Goal: Task Accomplishment & Management: Manage account settings

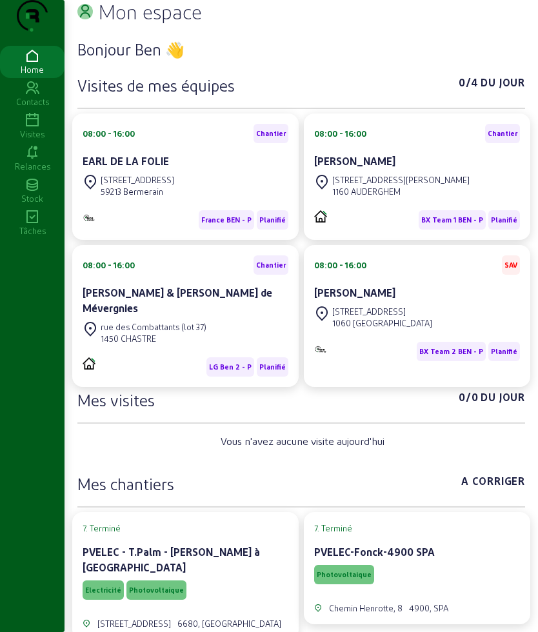
click at [26, 128] on icon at bounding box center [32, 120] width 64 height 15
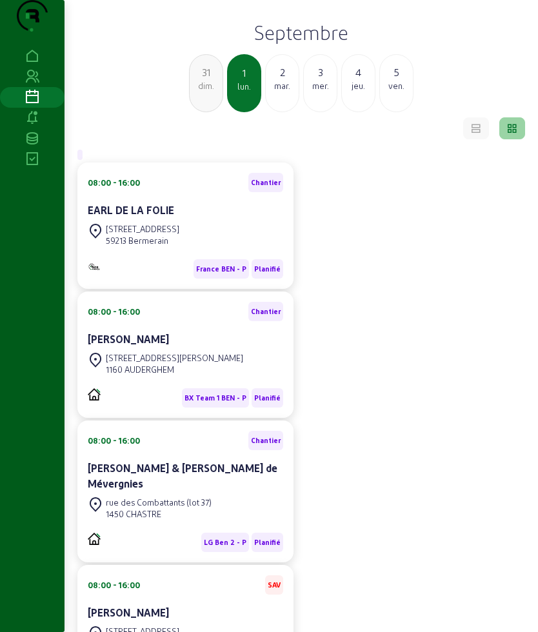
click at [279, 44] on h2 "Septembre" at bounding box center [301, 32] width 458 height 23
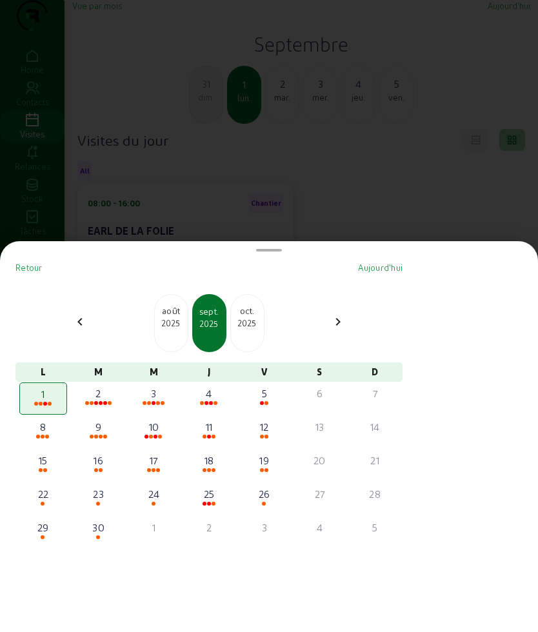
click at [172, 324] on div "2025" at bounding box center [171, 323] width 33 height 12
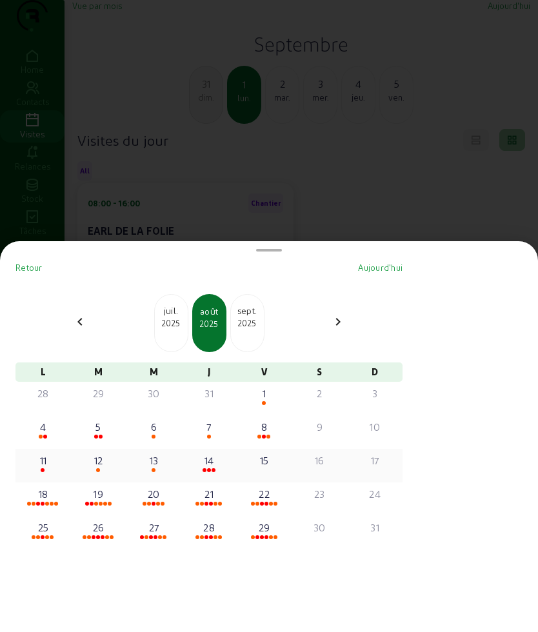
click at [43, 465] on div "11" at bounding box center [43, 460] width 45 height 15
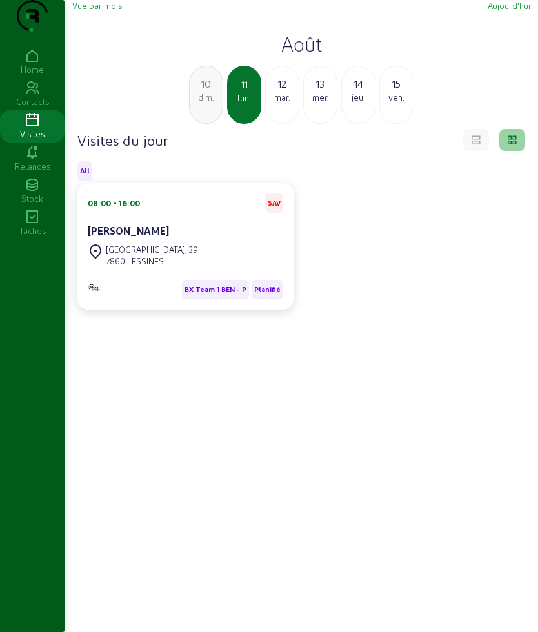
click at [218, 213] on div "08:00 - 16:00 SAV" at bounding box center [185, 202] width 195 height 19
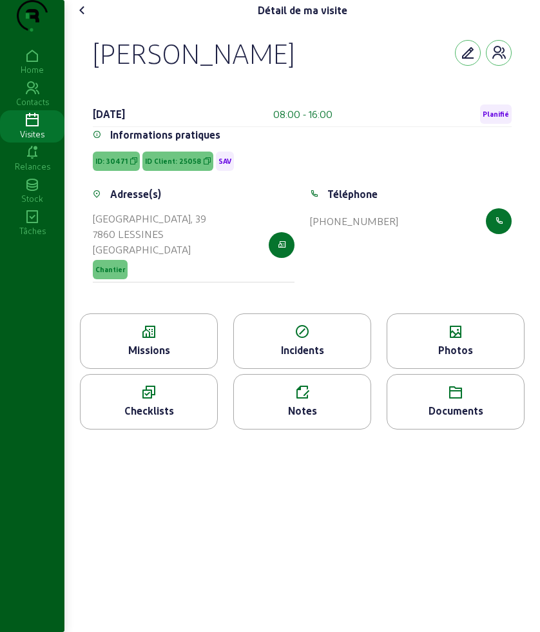
click at [158, 358] on div "Missions" at bounding box center [149, 349] width 137 height 15
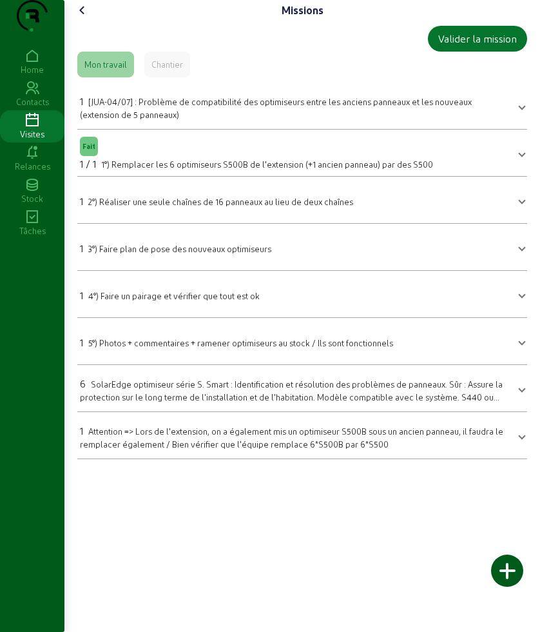
click at [86, 18] on icon at bounding box center [82, 10] width 15 height 15
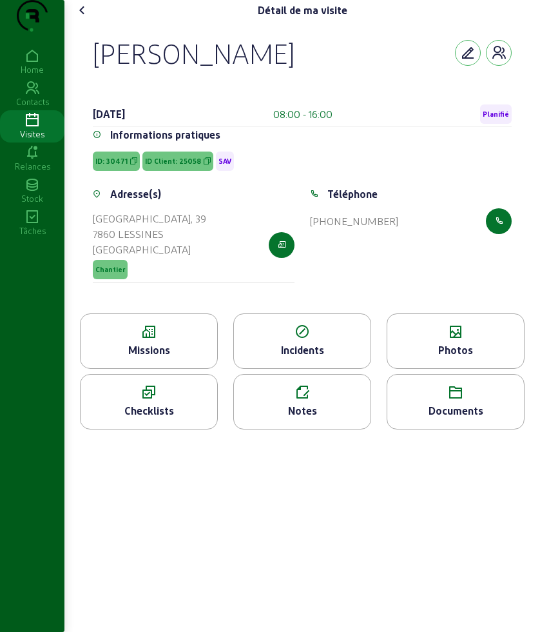
click at [470, 340] on icon at bounding box center [455, 331] width 137 height 15
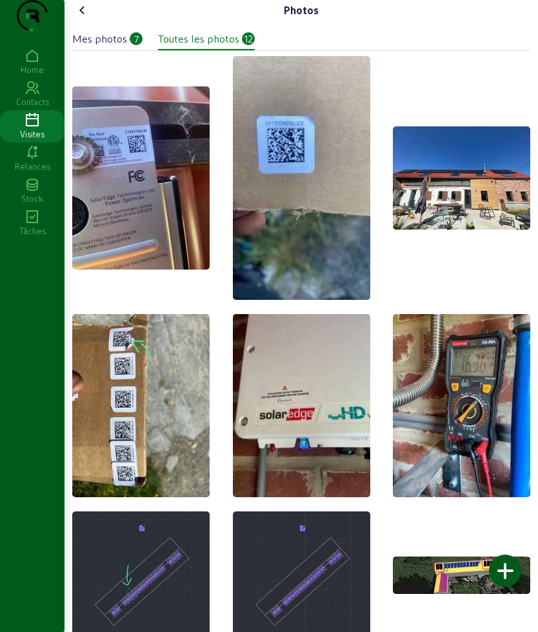
click at [121, 46] on div "Mes photos" at bounding box center [99, 38] width 55 height 15
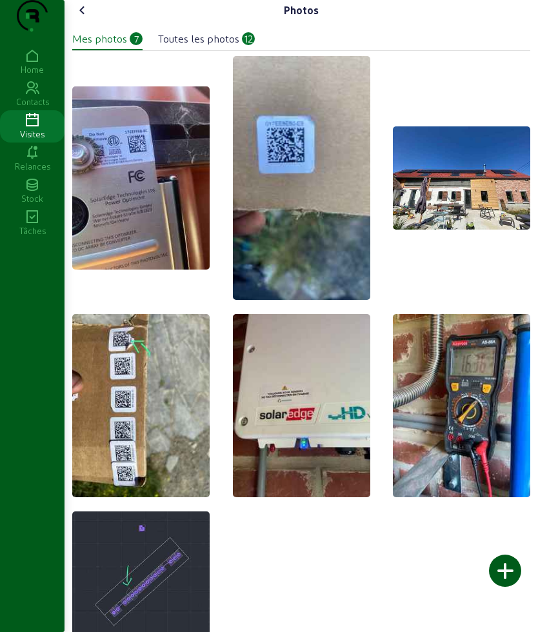
click at [93, 21] on cam-font-icon at bounding box center [82, 10] width 21 height 21
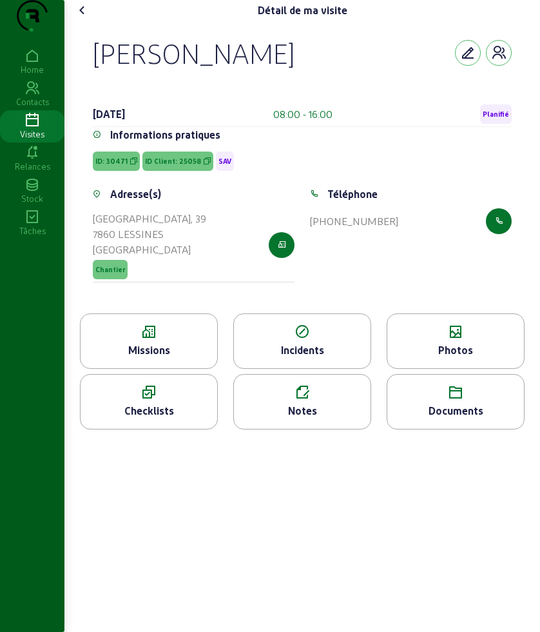
drag, startPoint x: 92, startPoint y: 75, endPoint x: 271, endPoint y: 86, distance: 180.2
click at [271, 86] on div "[PERSON_NAME] [DATE] 08:00 - 16:00 Planifié Informations pratiques ID: 30471 ID…" at bounding box center [302, 167] width 450 height 293
copy div "[PERSON_NAME]"
click at [464, 358] on div "Photos" at bounding box center [455, 349] width 137 height 15
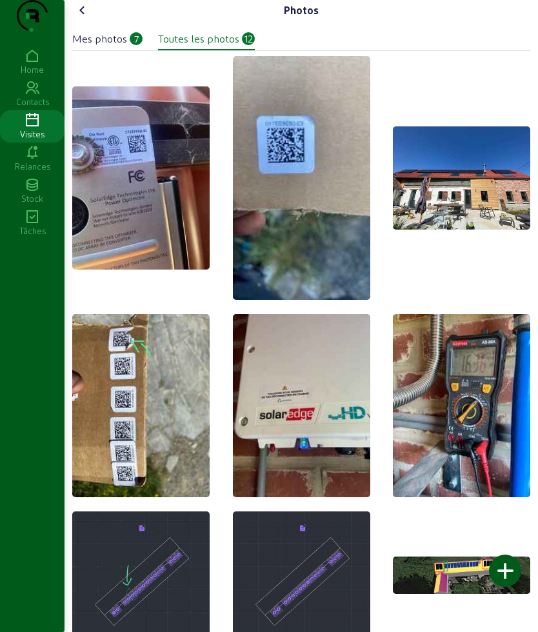
click at [88, 18] on icon at bounding box center [82, 10] width 15 height 15
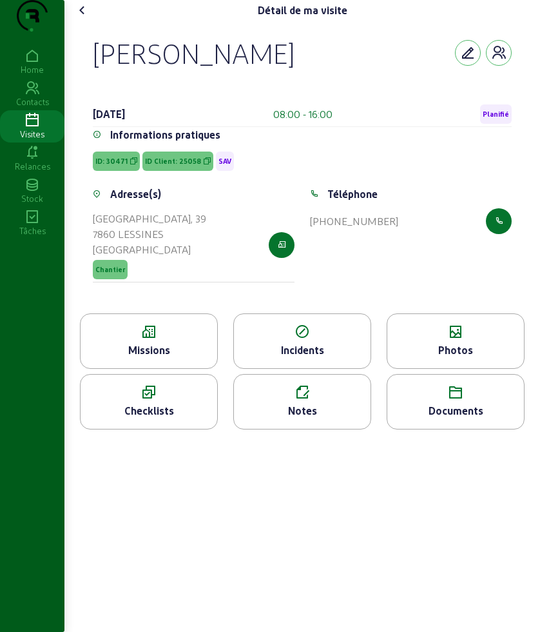
click at [481, 340] on icon at bounding box center [455, 331] width 137 height 15
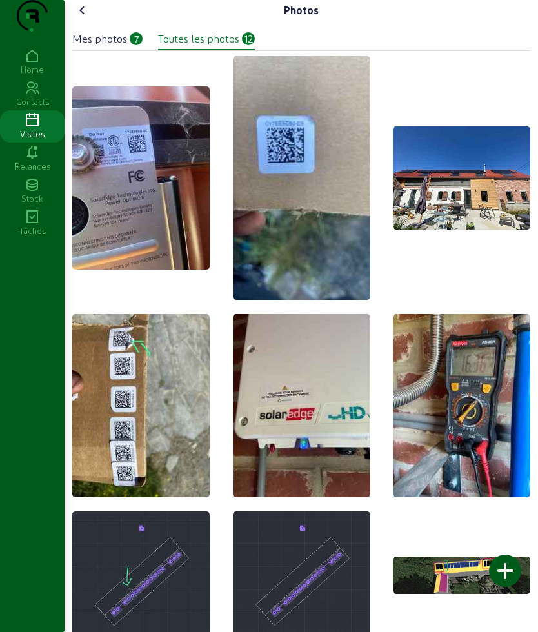
click at [93, 21] on cam-font-icon at bounding box center [82, 10] width 21 height 21
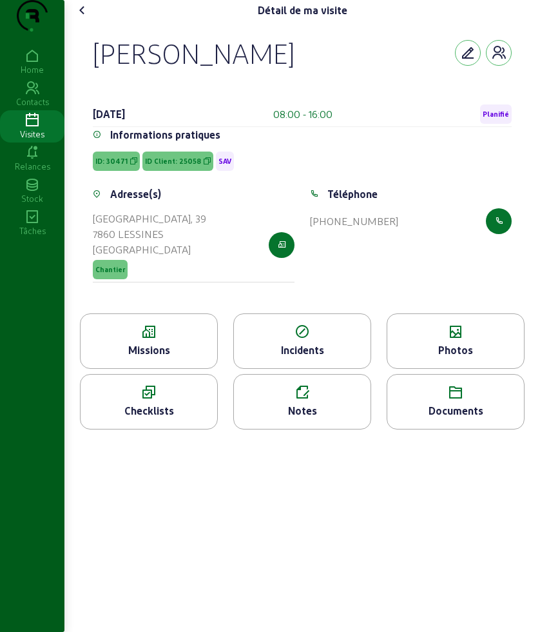
click at [168, 358] on div "Missions" at bounding box center [149, 349] width 137 height 15
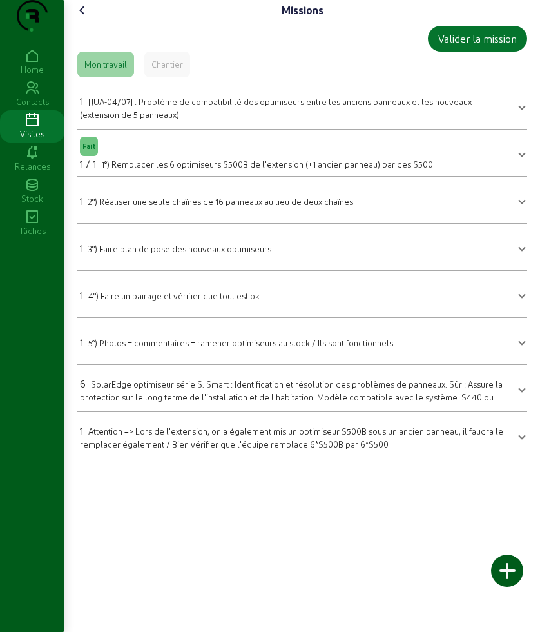
click at [90, 18] on icon at bounding box center [82, 10] width 15 height 15
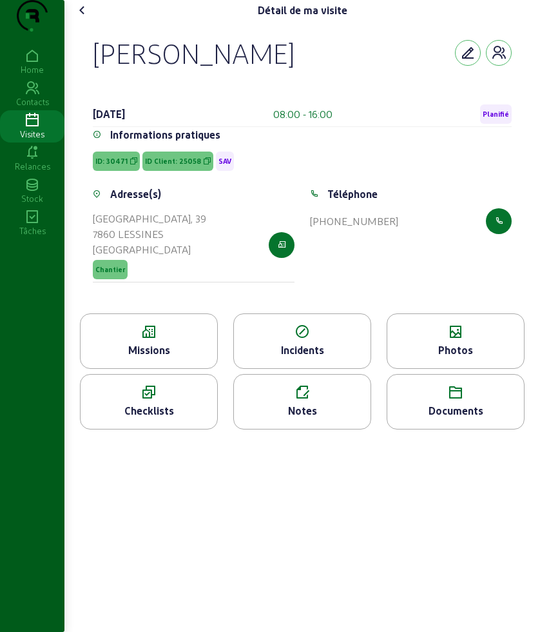
click at [455, 340] on icon at bounding box center [455, 331] width 137 height 15
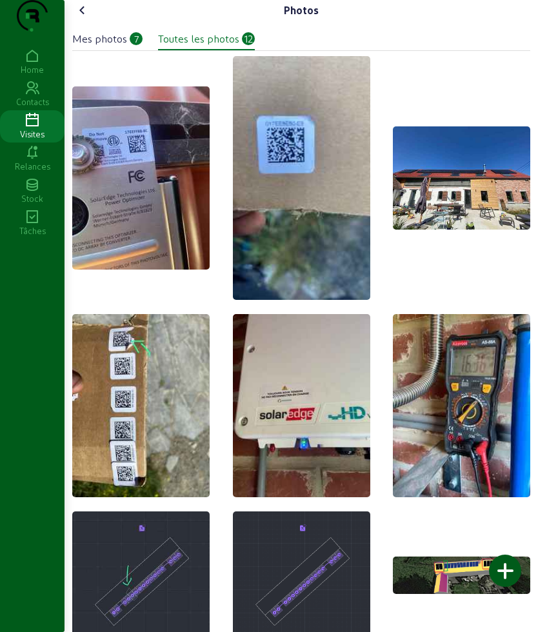
click at [90, 18] on icon at bounding box center [82, 10] width 15 height 15
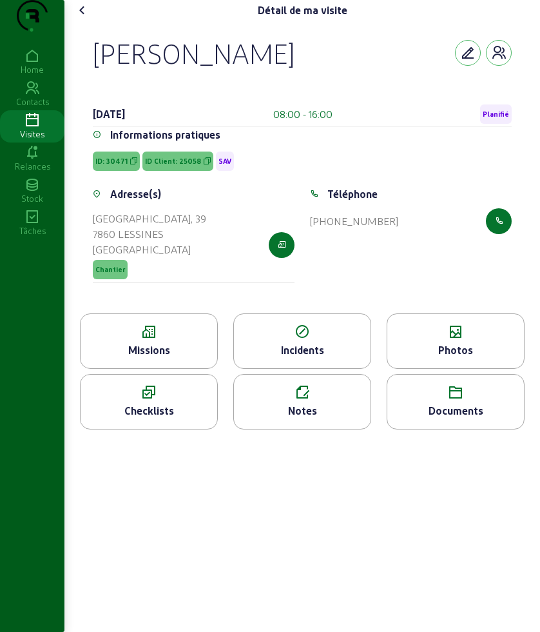
click at [142, 366] on div "Missions" at bounding box center [149, 340] width 138 height 55
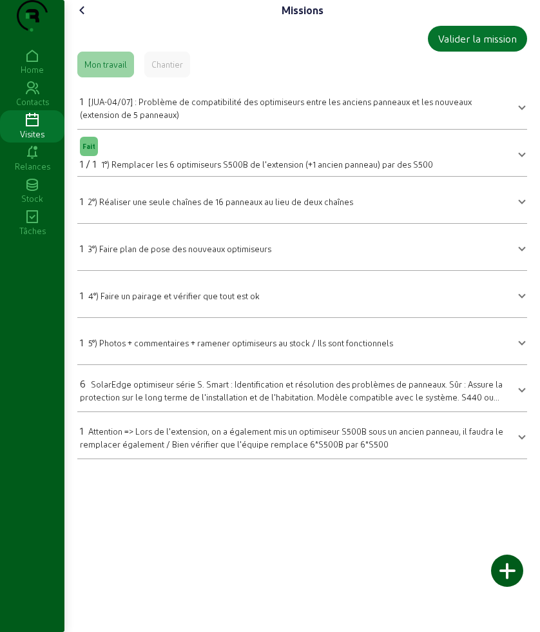
click at [291, 209] on div "1 2°) Réaliser une seule chaînes de 16 panneaux au lieu de deux chaînes" at bounding box center [216, 200] width 273 height 15
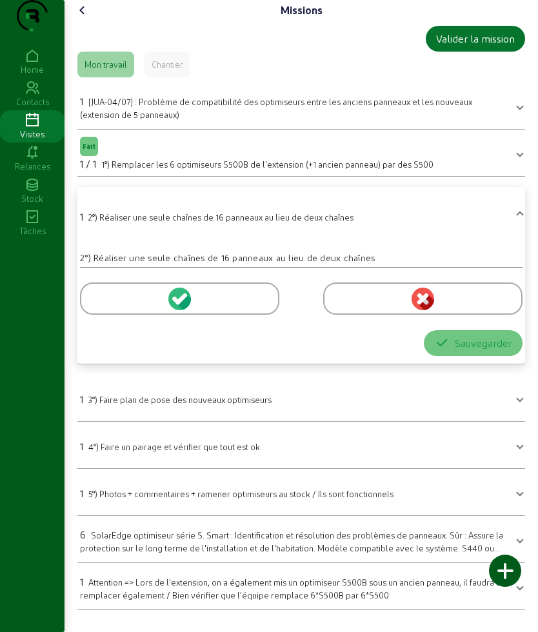
click at [126, 315] on div at bounding box center [179, 298] width 199 height 32
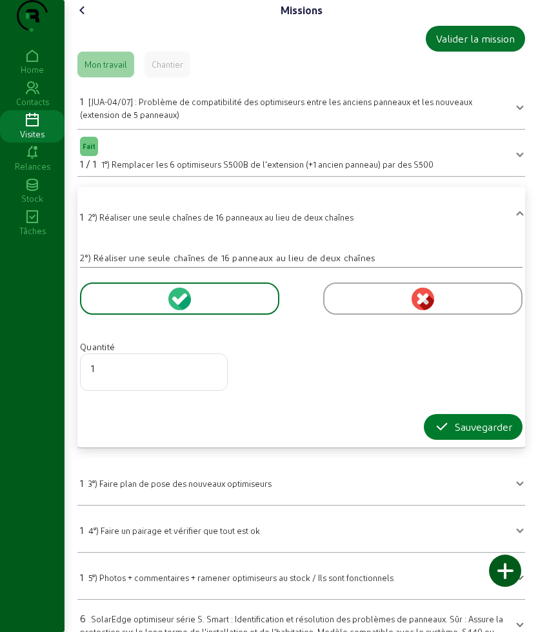
click at [455, 435] on div "Sauvegarder" at bounding box center [473, 426] width 78 height 15
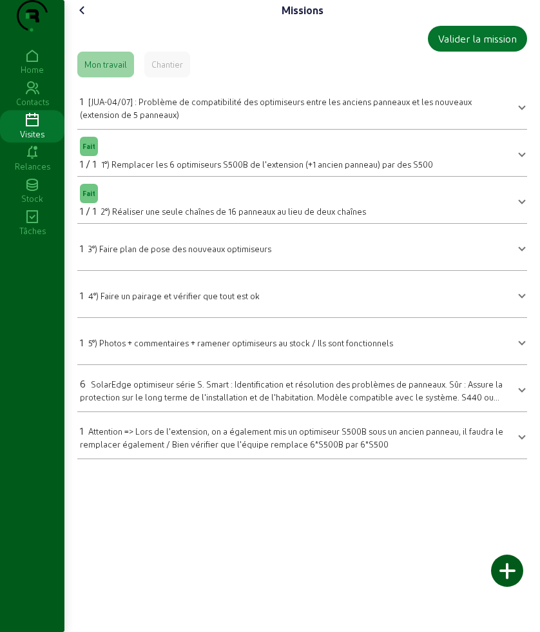
click at [210, 407] on span "SolarEdge optimiseur série S. Smart : Identification et résolution des problème…" at bounding box center [291, 396] width 423 height 34
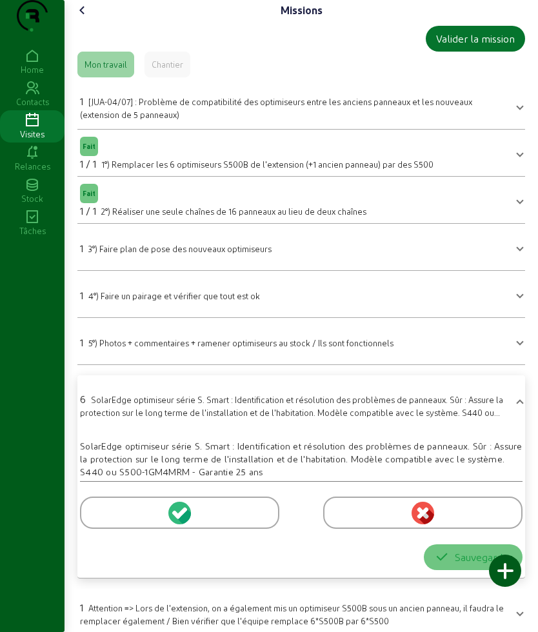
click at [125, 523] on cam-input-radio at bounding box center [301, 510] width 442 height 37
click at [122, 529] on div at bounding box center [179, 512] width 199 height 32
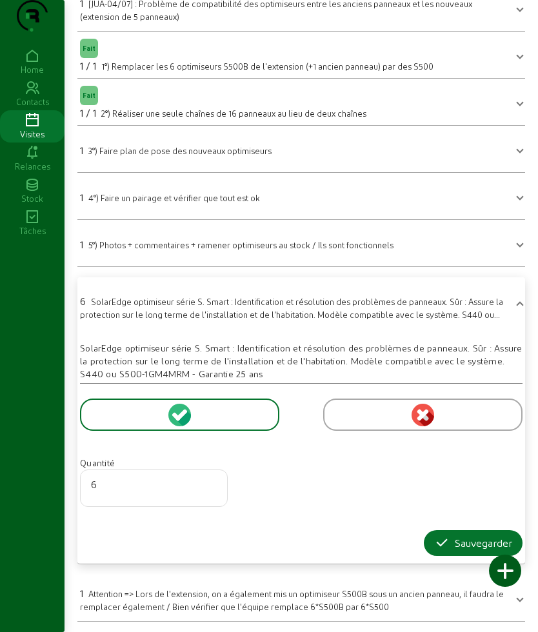
scroll to position [124, 0]
click at [441, 540] on icon "button" at bounding box center [441, 542] width 15 height 15
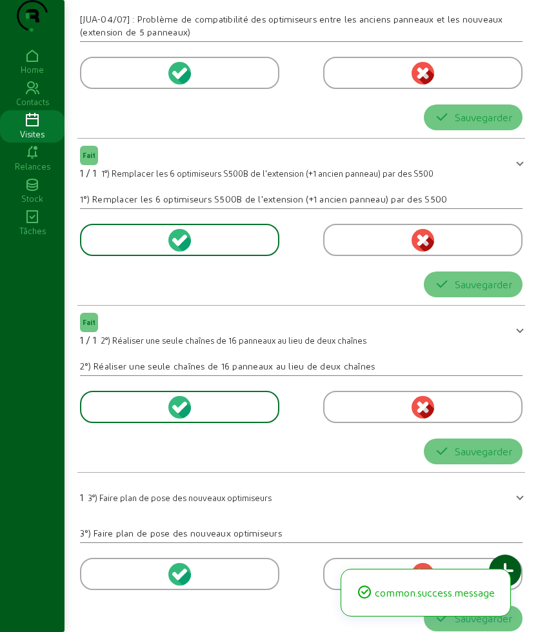
scroll to position [0, 0]
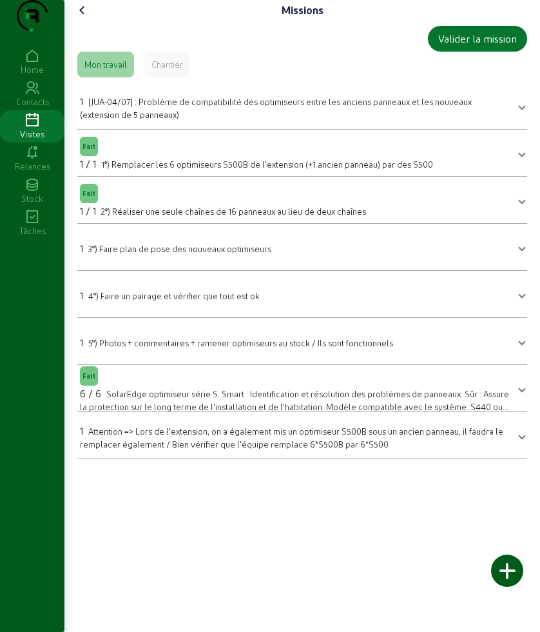
click at [71, 37] on div "Missions Valider la mission Mon travail Chantier 1 [JUA-04/07] : Problème de co…" at bounding box center [302, 234] width 476 height 469
click at [93, 21] on cam-font-icon at bounding box center [82, 10] width 21 height 21
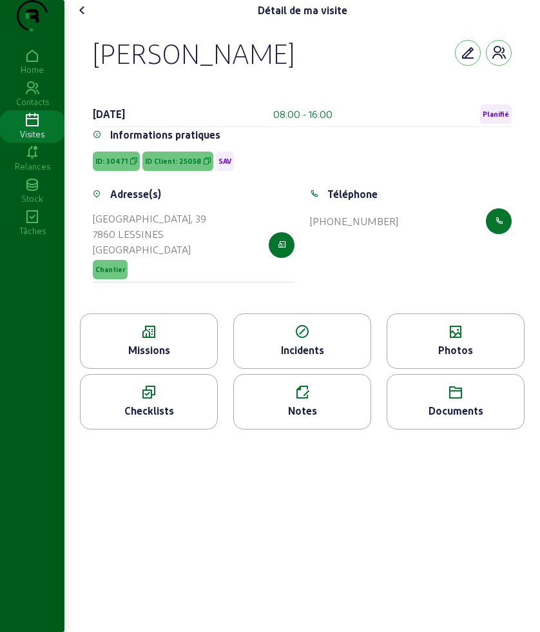
click at [86, 18] on icon at bounding box center [82, 10] width 15 height 15
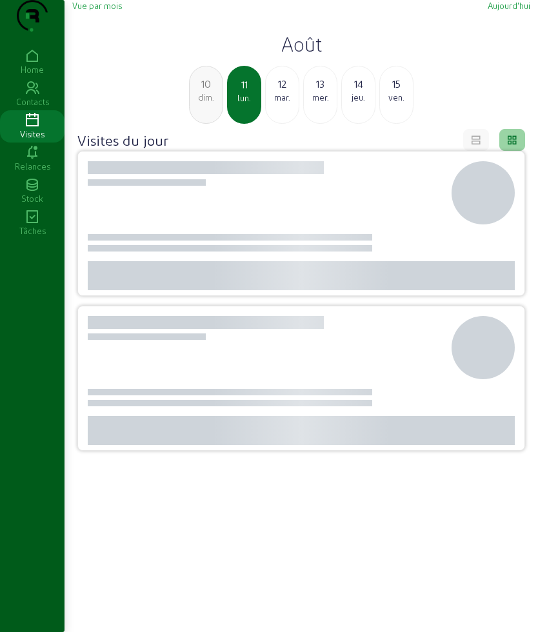
click at [300, 55] on h2 "Août" at bounding box center [301, 43] width 458 height 23
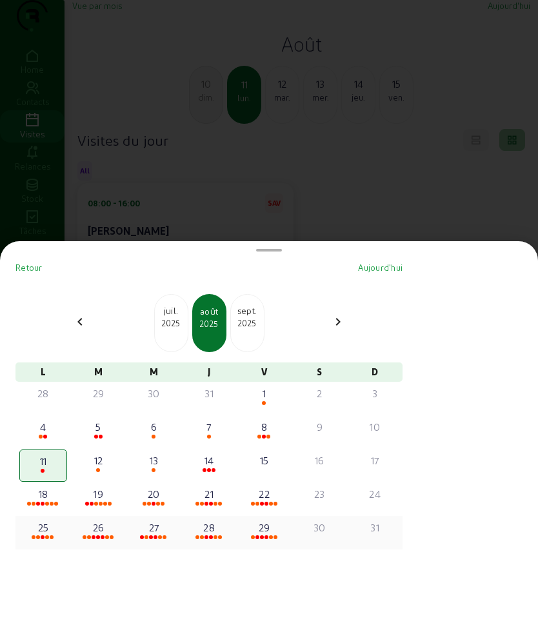
click at [269, 527] on div "29" at bounding box center [264, 527] width 45 height 15
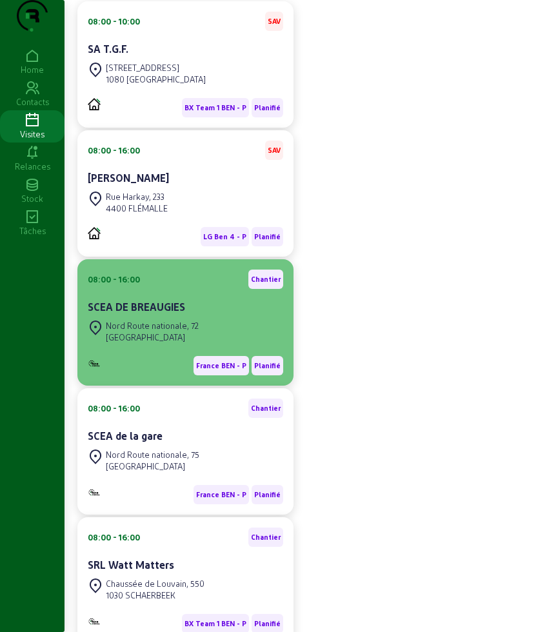
scroll to position [153, 0]
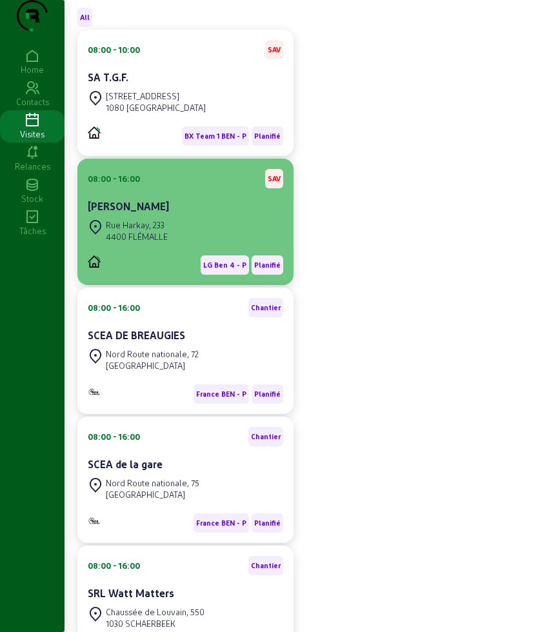
click at [171, 214] on div "[PERSON_NAME]" at bounding box center [185, 206] width 195 height 15
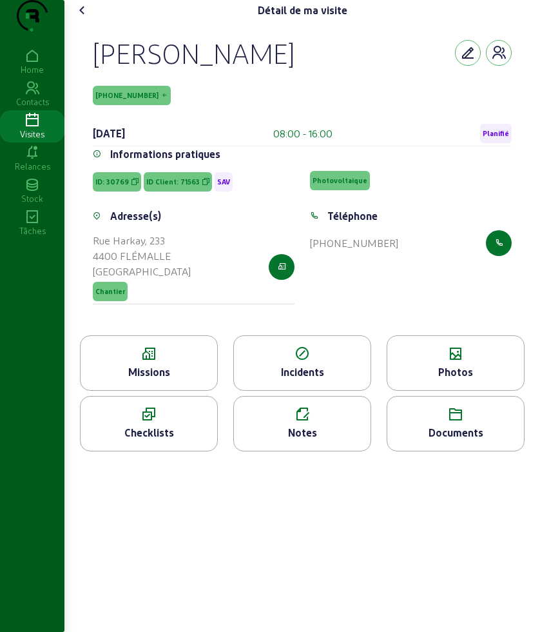
drag, startPoint x: 97, startPoint y: 62, endPoint x: 168, endPoint y: 110, distance: 86.0
click at [168, 110] on div "[PERSON_NAME] [PHONE_NUMBER] [DATE] 08:00 - 16:00 Planifié" at bounding box center [302, 91] width 419 height 110
copy div "[PERSON_NAME] [PHONE_NUMBER]"
click at [149, 380] on div "Missions" at bounding box center [149, 371] width 137 height 15
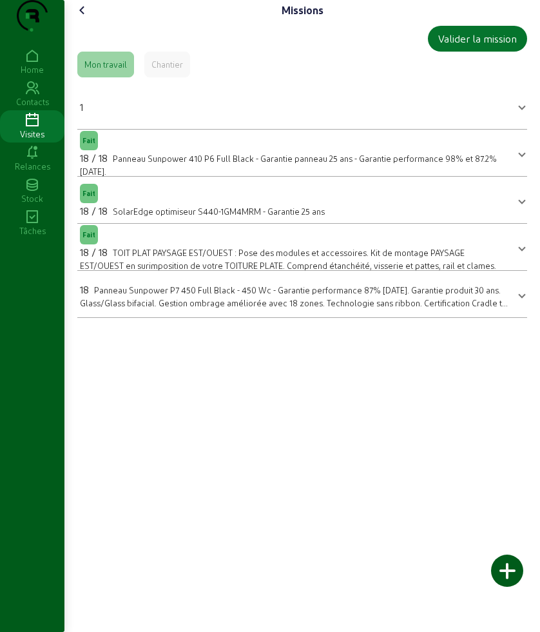
click at [83, 18] on icon at bounding box center [82, 10] width 15 height 15
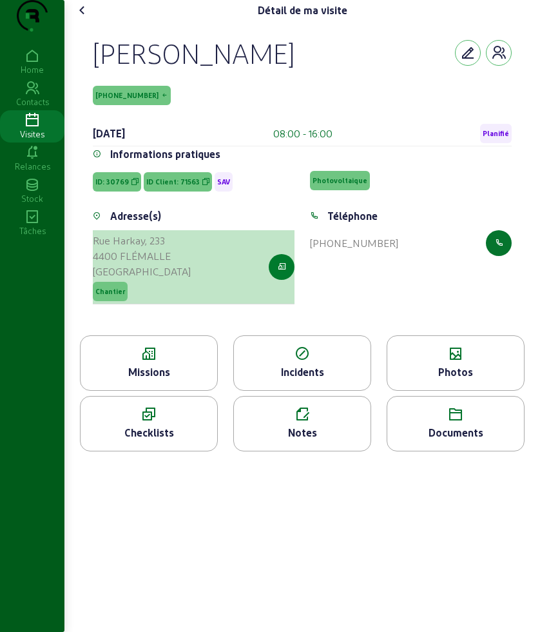
click at [285, 273] on icon "button" at bounding box center [282, 267] width 8 height 12
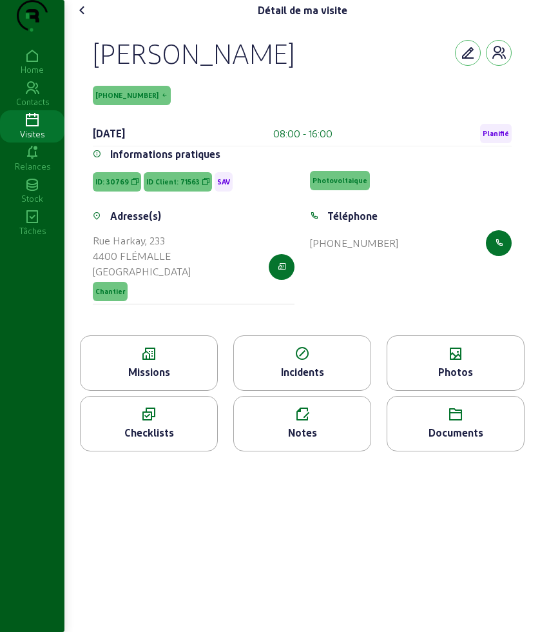
click at [93, 21] on cam-font-icon at bounding box center [82, 10] width 21 height 21
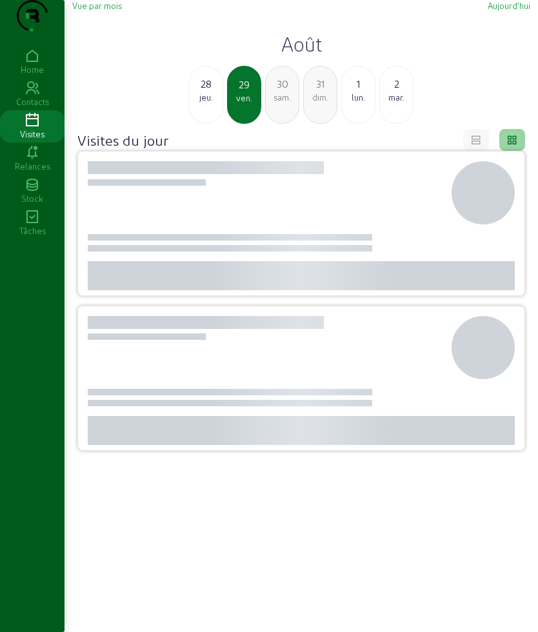
click at [309, 55] on h2 "Août" at bounding box center [301, 43] width 458 height 23
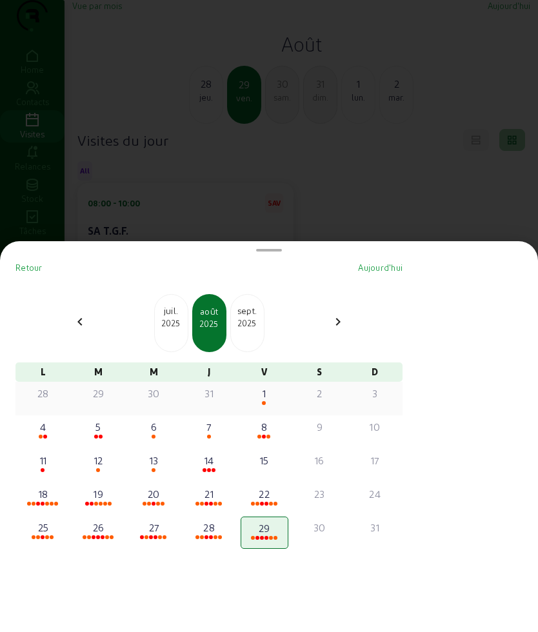
click at [267, 398] on div "1" at bounding box center [264, 393] width 45 height 15
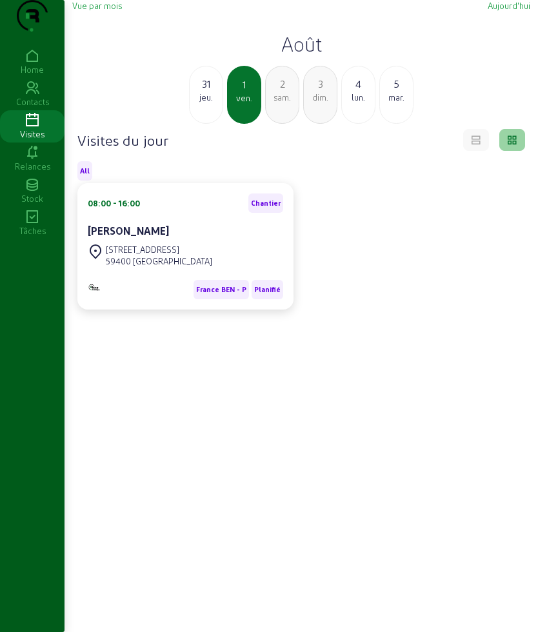
click at [297, 55] on h2 "Août" at bounding box center [301, 43] width 458 height 23
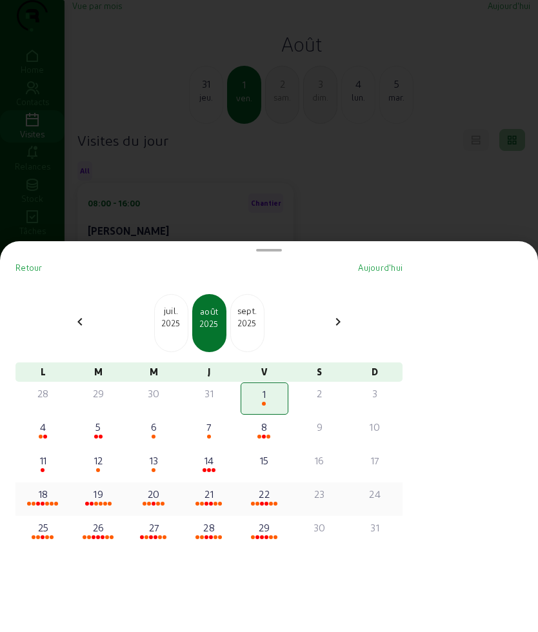
click at [46, 489] on div "18" at bounding box center [43, 493] width 45 height 15
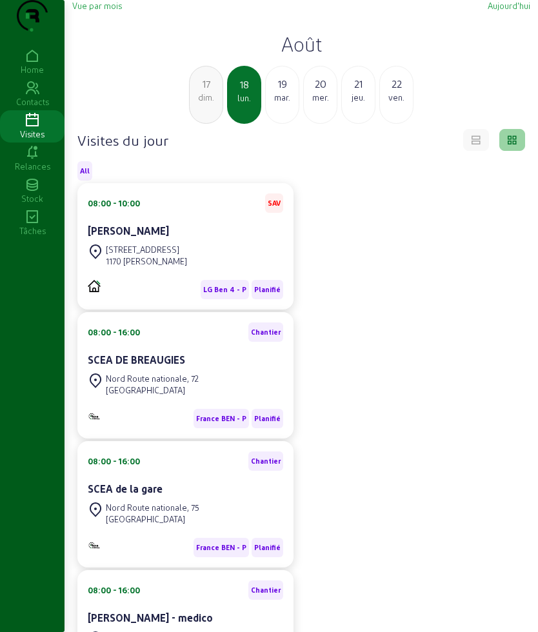
click at [277, 92] on div "19" at bounding box center [282, 83] width 33 height 15
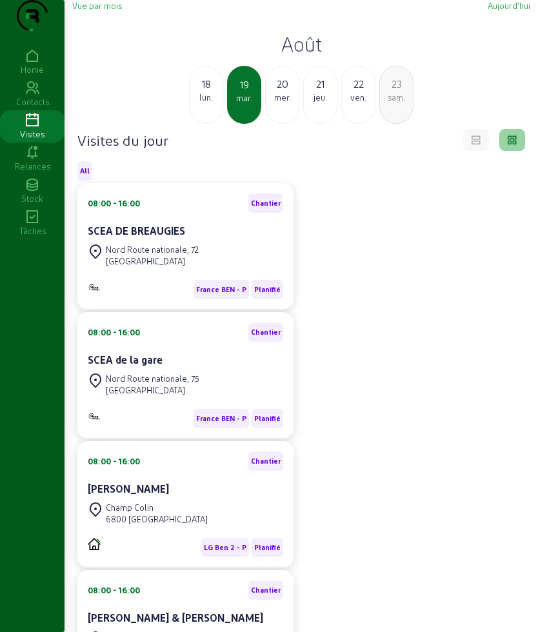
click at [282, 92] on div "20" at bounding box center [282, 83] width 33 height 15
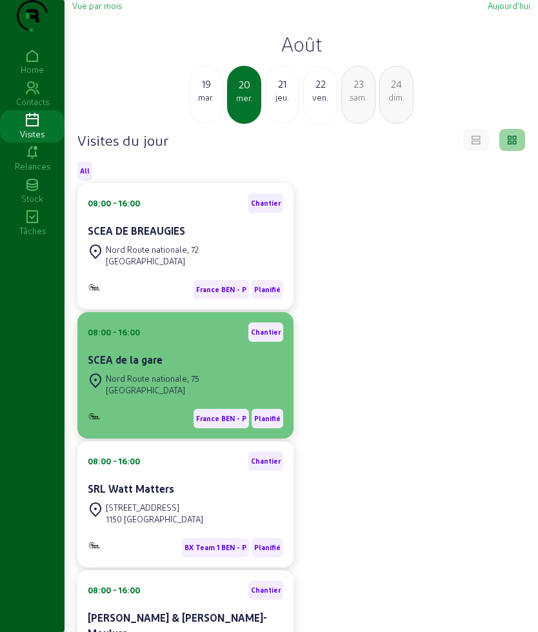
scroll to position [266, 0]
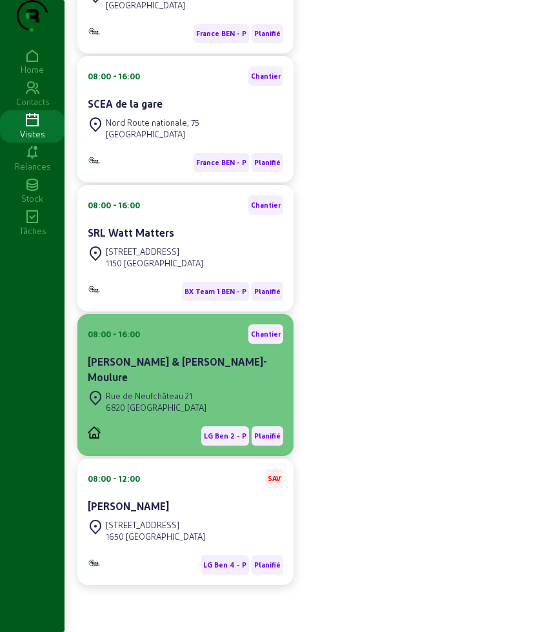
click at [183, 393] on div "Rue de Neufchâteau 21" at bounding box center [156, 396] width 101 height 12
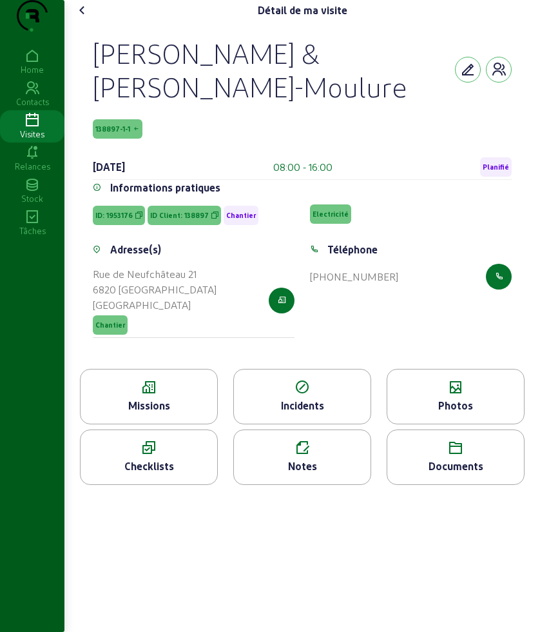
click at [155, 413] on div "Missions" at bounding box center [149, 405] width 137 height 15
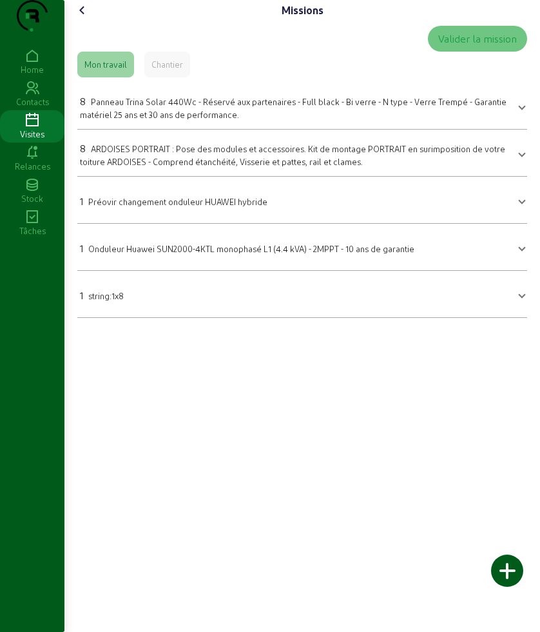
click at [83, 18] on icon at bounding box center [82, 10] width 15 height 15
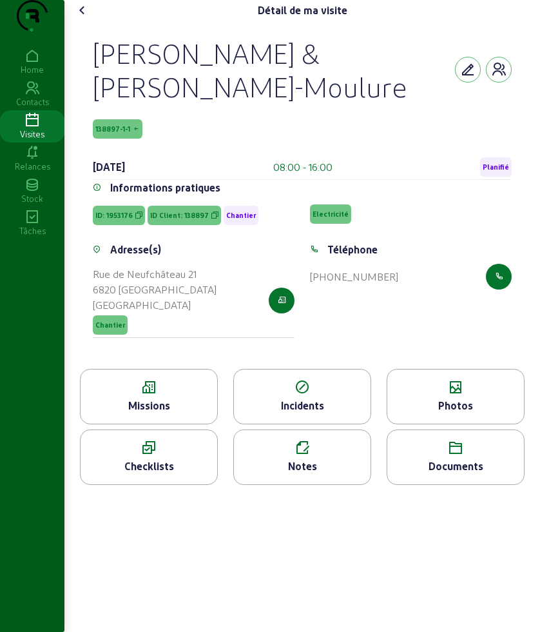
click at [462, 424] on div "Photos" at bounding box center [456, 396] width 138 height 55
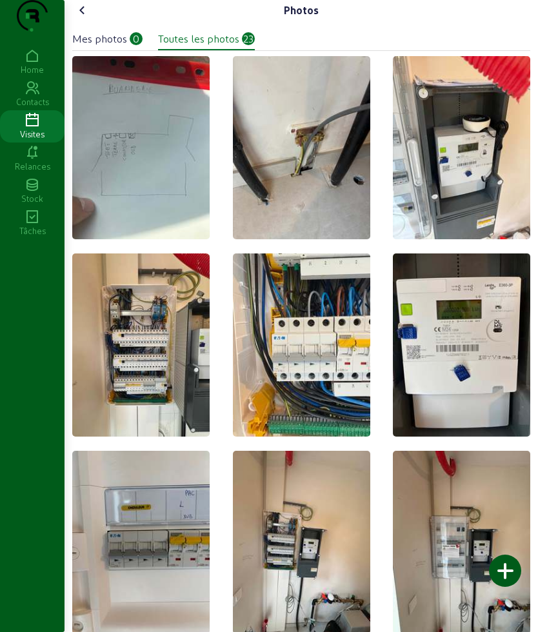
click at [86, 18] on icon at bounding box center [82, 10] width 15 height 15
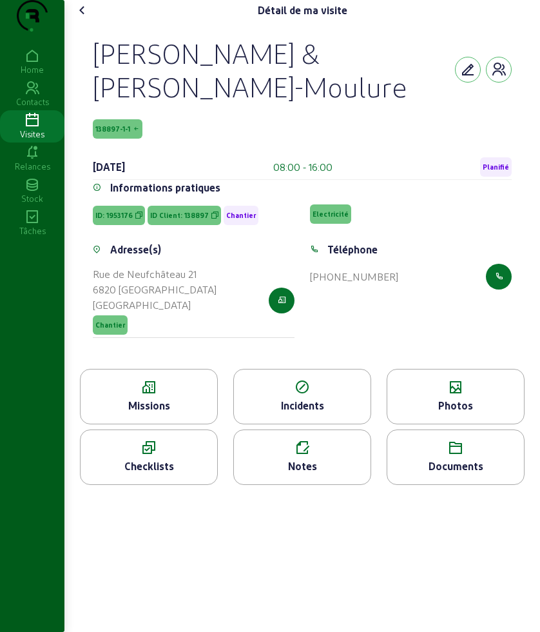
click at [86, 18] on icon at bounding box center [82, 10] width 15 height 15
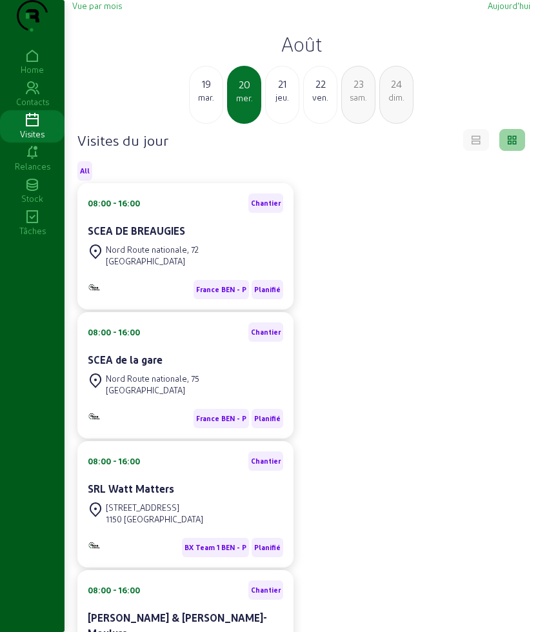
click at [286, 124] on div "21 jeu." at bounding box center [282, 95] width 34 height 58
click at [291, 103] on div "ven." at bounding box center [282, 98] width 33 height 12
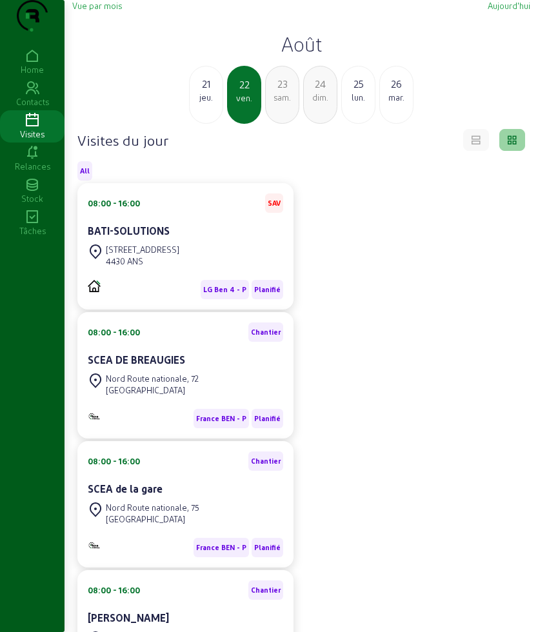
click at [364, 103] on div "lun." at bounding box center [358, 98] width 33 height 12
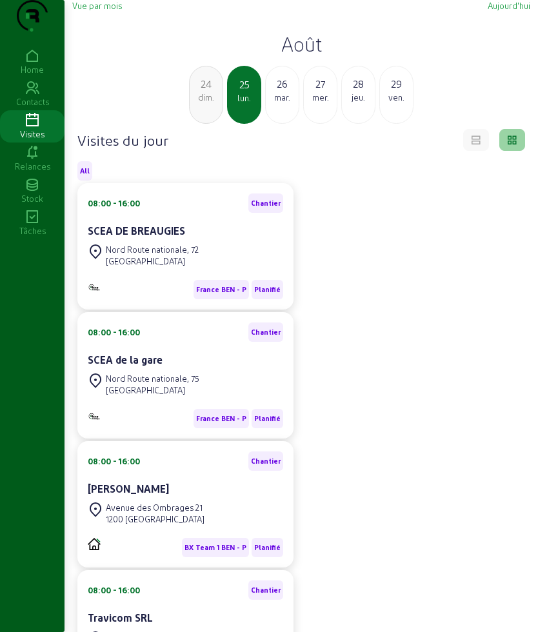
click at [288, 124] on div "[DATE]" at bounding box center [282, 95] width 34 height 58
click at [284, 124] on div "27 mer." at bounding box center [282, 95] width 34 height 58
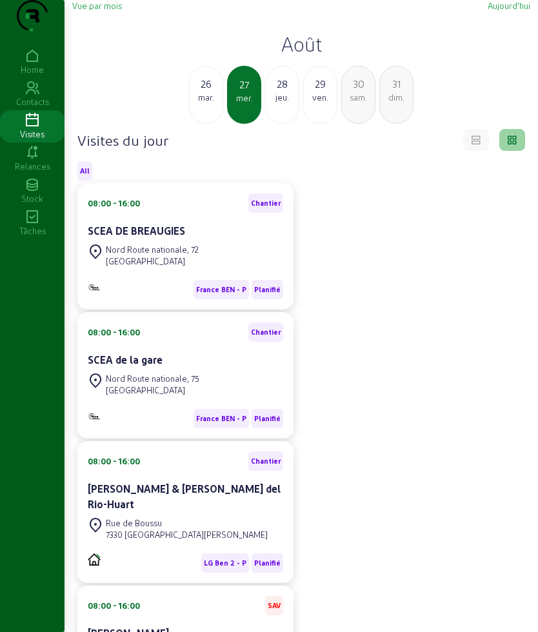
click at [289, 103] on div "jeu." at bounding box center [282, 98] width 33 height 12
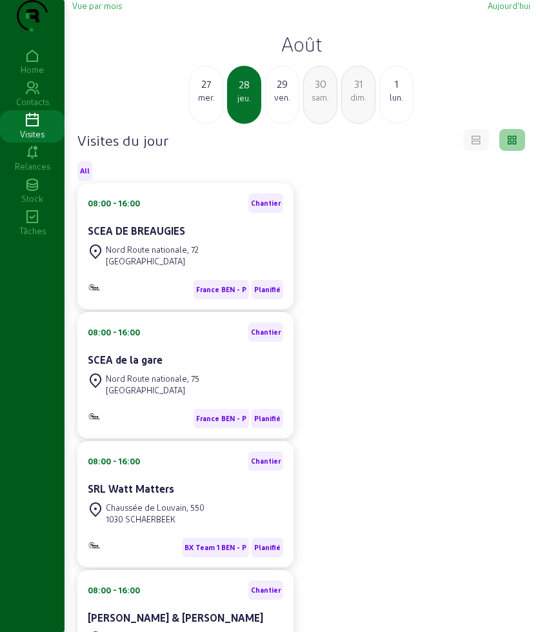
click at [282, 92] on div "29" at bounding box center [282, 83] width 33 height 15
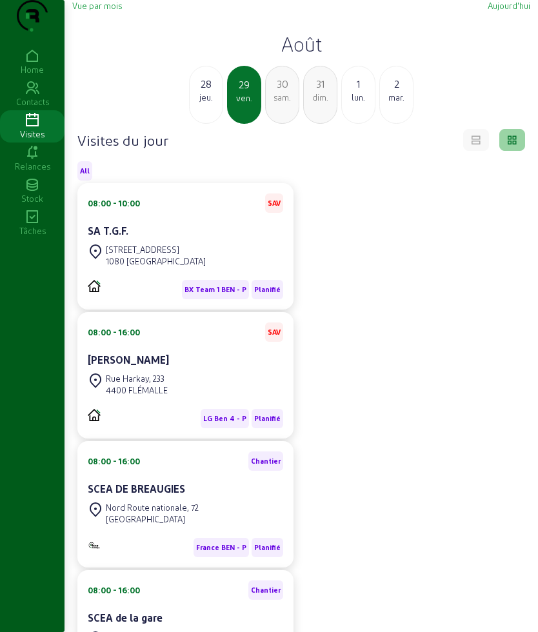
click at [318, 55] on h2 "Août" at bounding box center [301, 43] width 458 height 23
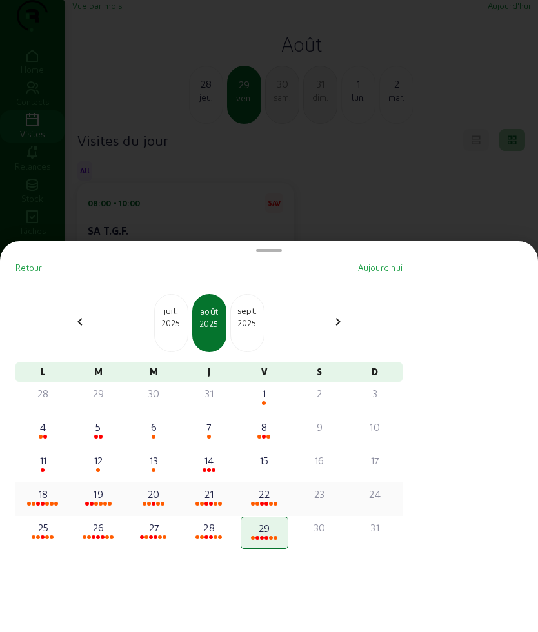
click at [52, 495] on div "18" at bounding box center [43, 493] width 45 height 15
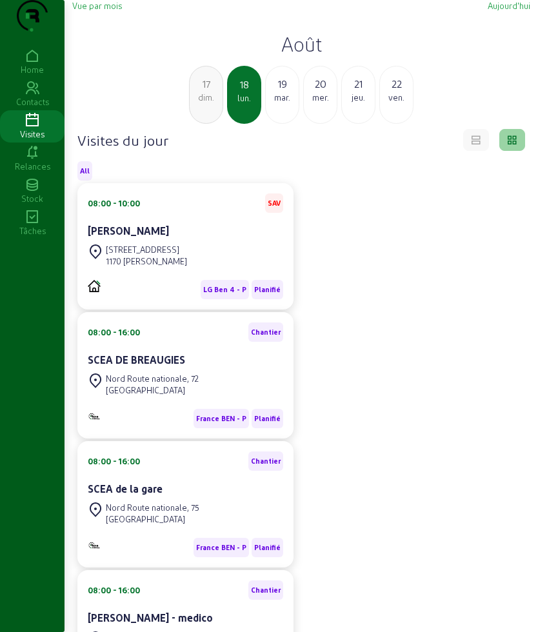
click at [274, 92] on div "19" at bounding box center [282, 83] width 33 height 15
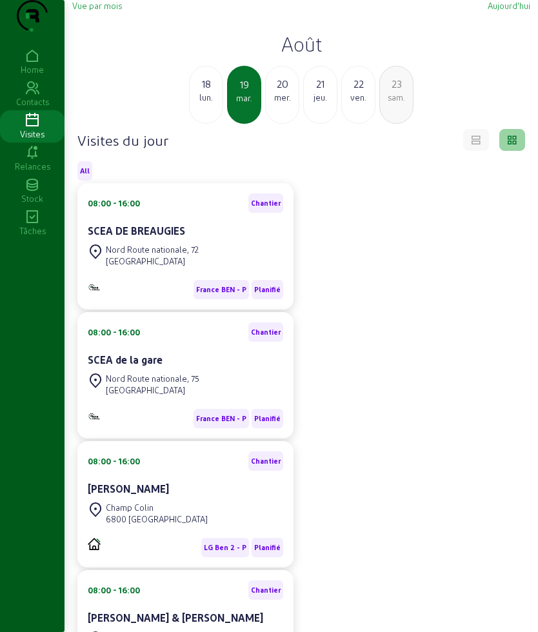
click at [274, 103] on div "mer." at bounding box center [282, 98] width 33 height 12
click at [279, 103] on div "jeu." at bounding box center [282, 98] width 33 height 12
click at [266, 92] on div "22" at bounding box center [282, 83] width 33 height 15
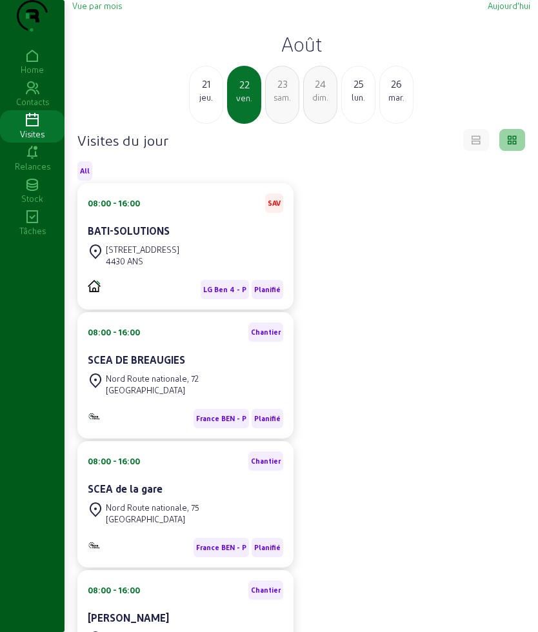
click at [282, 103] on div "sam." at bounding box center [282, 98] width 33 height 12
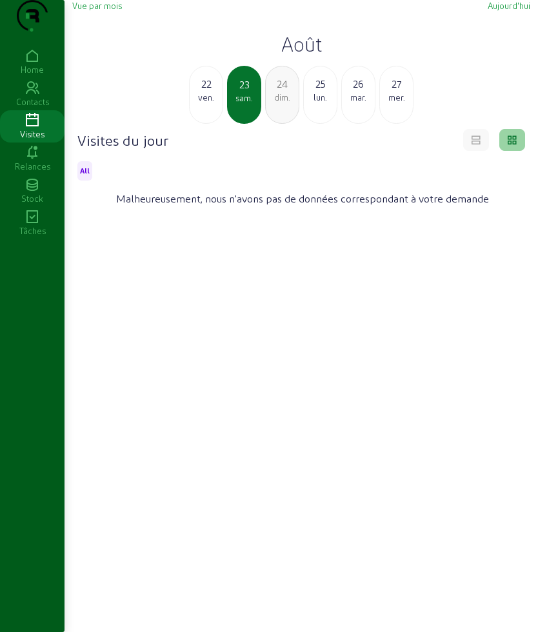
click at [328, 92] on div "25" at bounding box center [320, 83] width 33 height 15
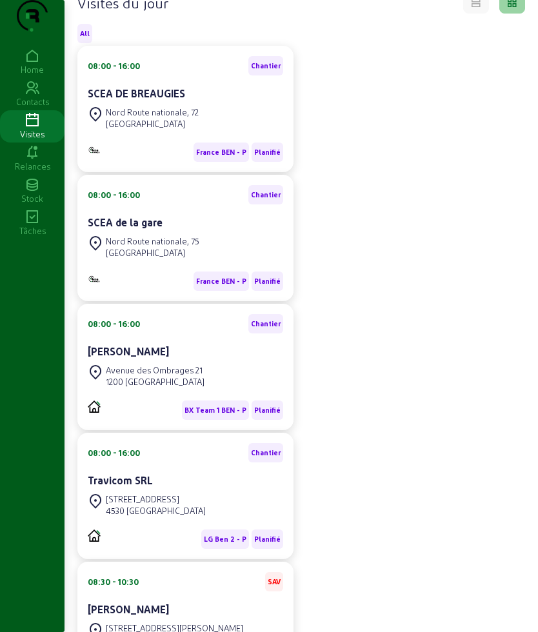
scroll to position [24, 0]
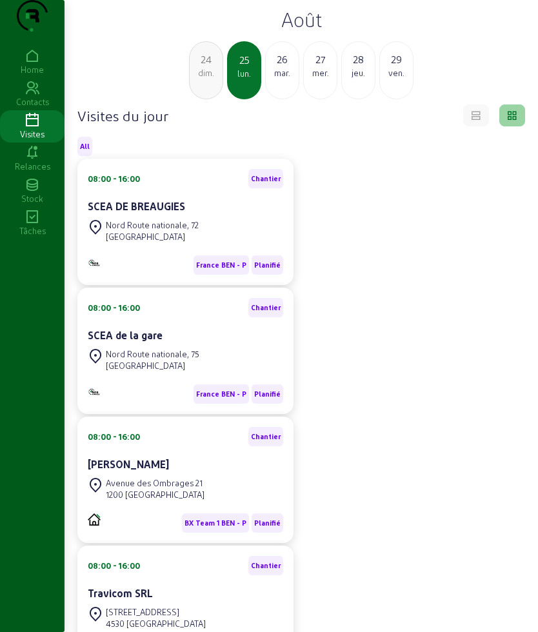
click at [274, 79] on div "mar." at bounding box center [282, 73] width 33 height 12
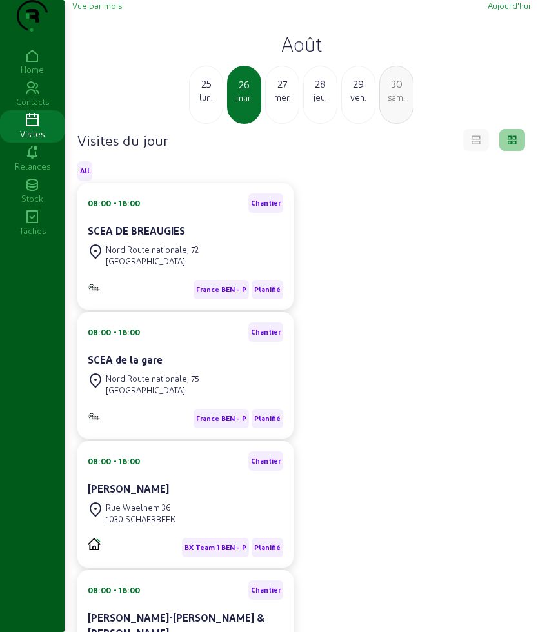
click at [284, 103] on div "mer." at bounding box center [282, 98] width 33 height 12
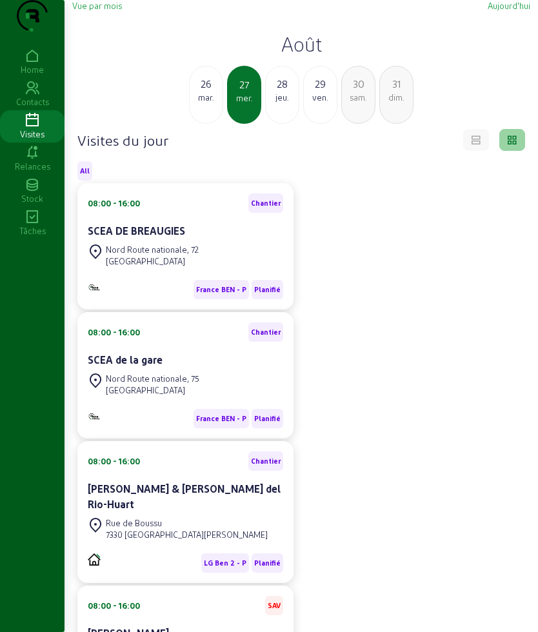
click at [287, 103] on div "jeu." at bounding box center [282, 98] width 33 height 12
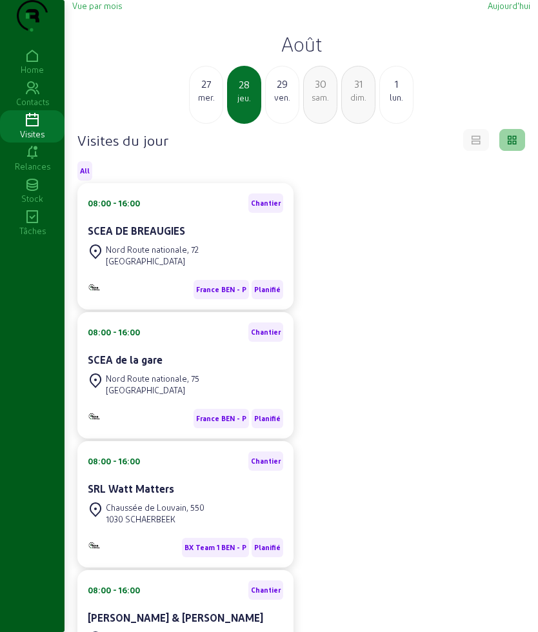
click at [280, 103] on div "ven." at bounding box center [282, 98] width 33 height 12
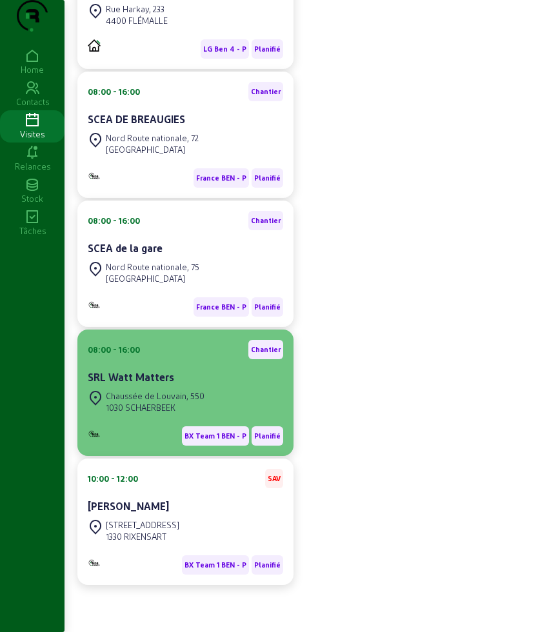
scroll to position [395, 0]
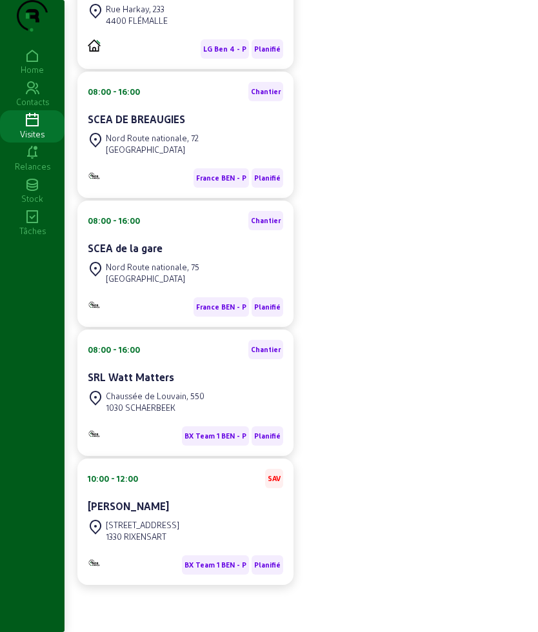
click at [451, 259] on div "08:00 - 10:00 SAV SA T.G.F. [GEOGRAPHIC_DATA], 8 1080 MOLENBEEK-[GEOGRAPHIC_DAT…" at bounding box center [301, 199] width 463 height 771
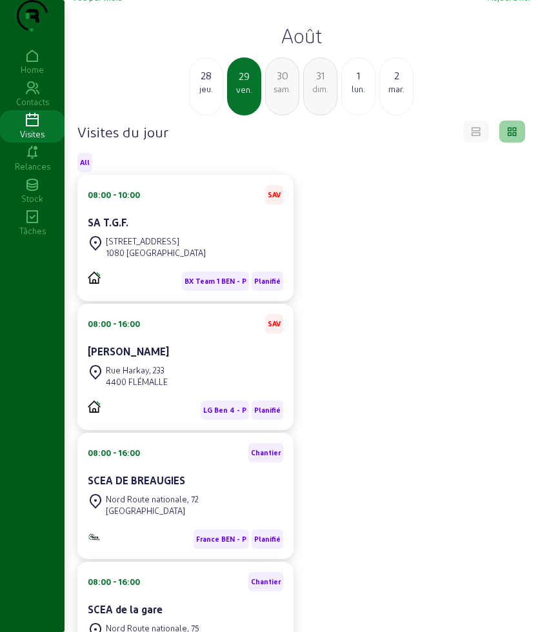
scroll to position [0, 0]
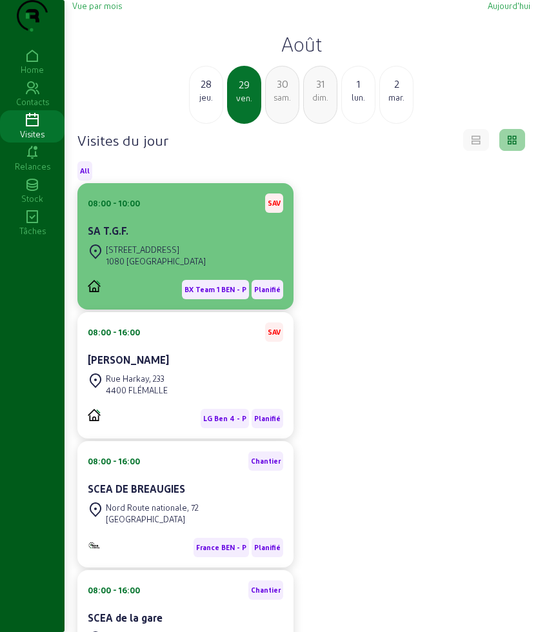
click at [126, 239] on div "SA T.G.F." at bounding box center [185, 230] width 195 height 15
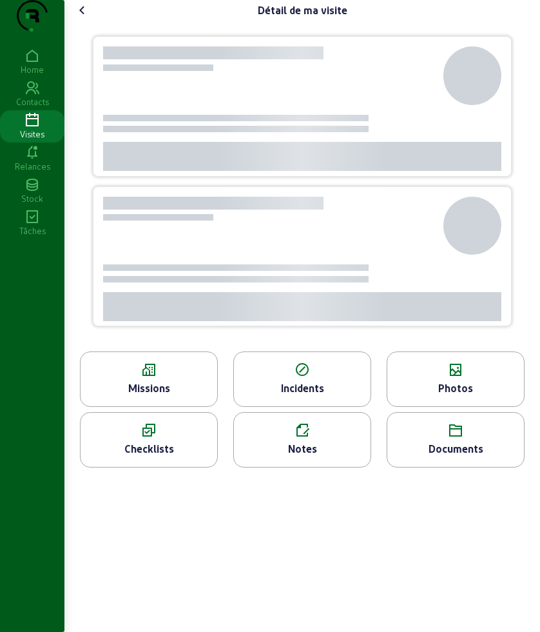
click at [37, 128] on icon at bounding box center [32, 120] width 64 height 15
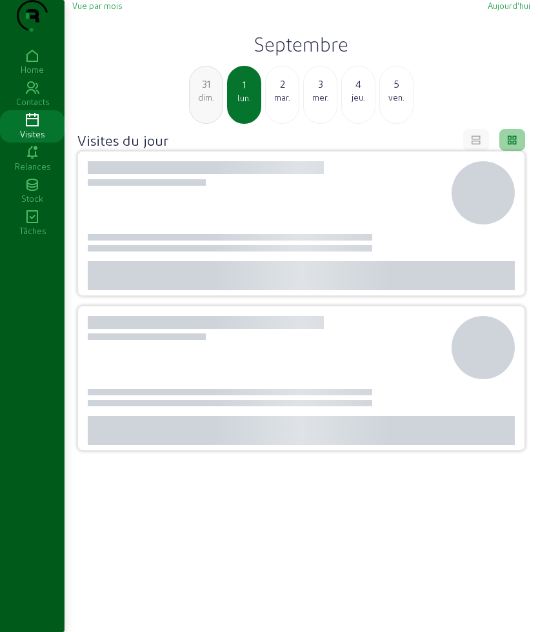
click at [284, 92] on div "2" at bounding box center [282, 83] width 33 height 15
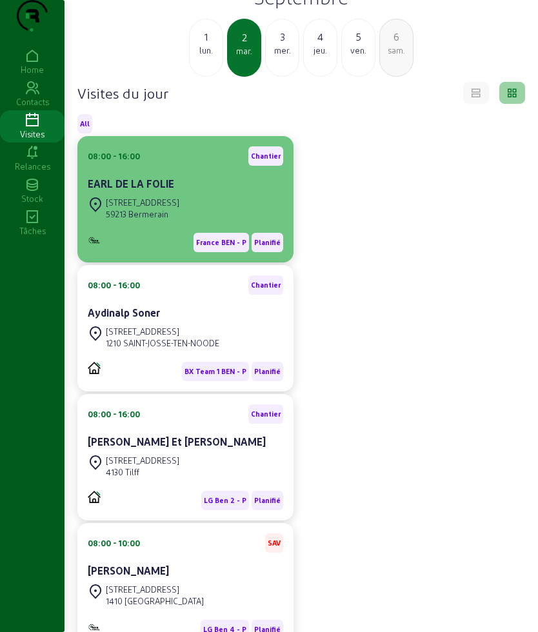
scroll to position [81, 0]
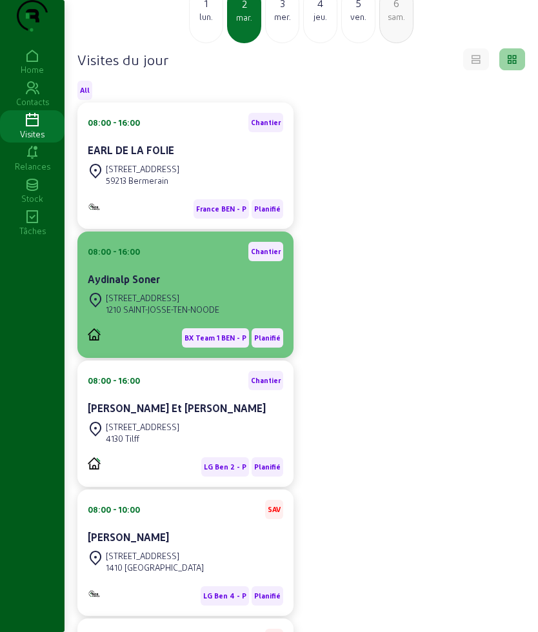
click at [204, 304] on div "[STREET_ADDRESS]" at bounding box center [162, 298] width 113 height 12
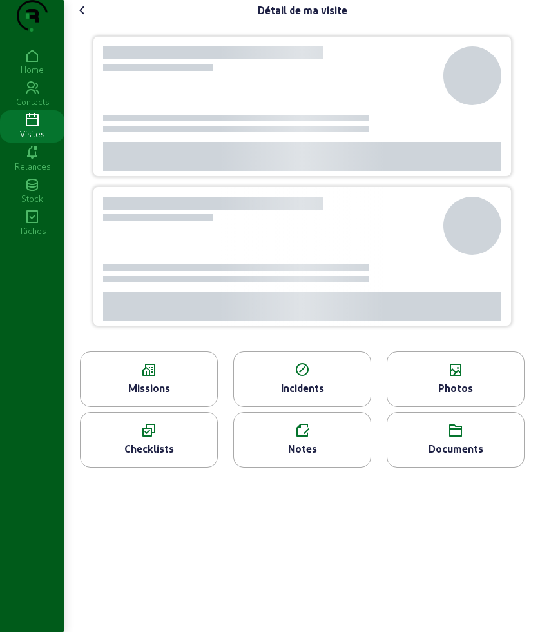
click at [169, 394] on div "Missions" at bounding box center [149, 378] width 138 height 55
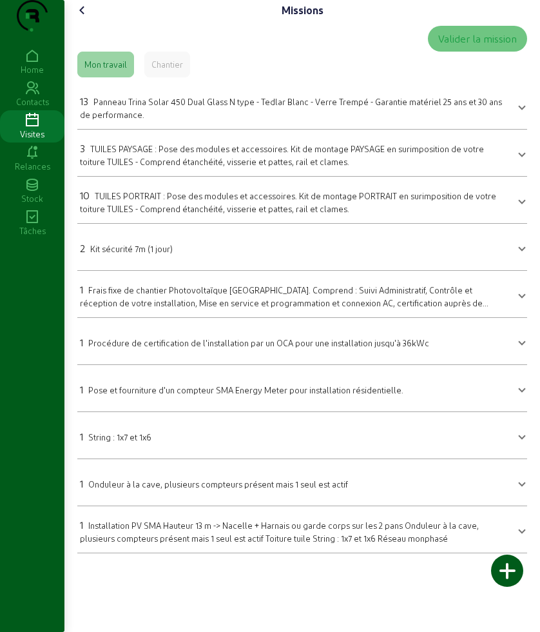
click at [88, 18] on icon at bounding box center [82, 10] width 15 height 15
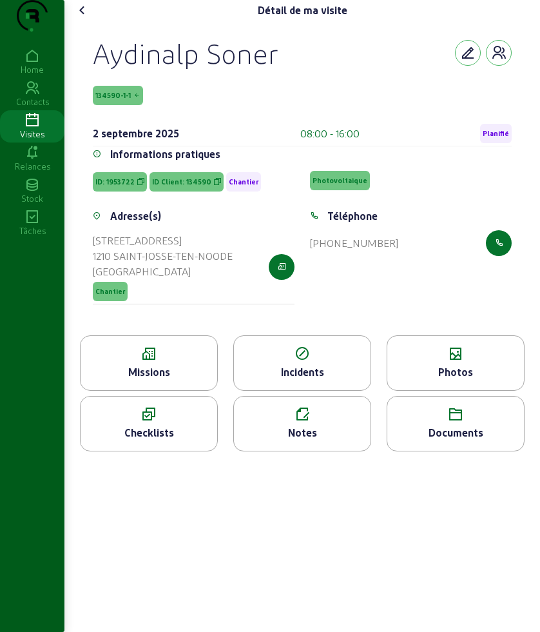
click at [457, 380] on div "Photos" at bounding box center [455, 371] width 137 height 15
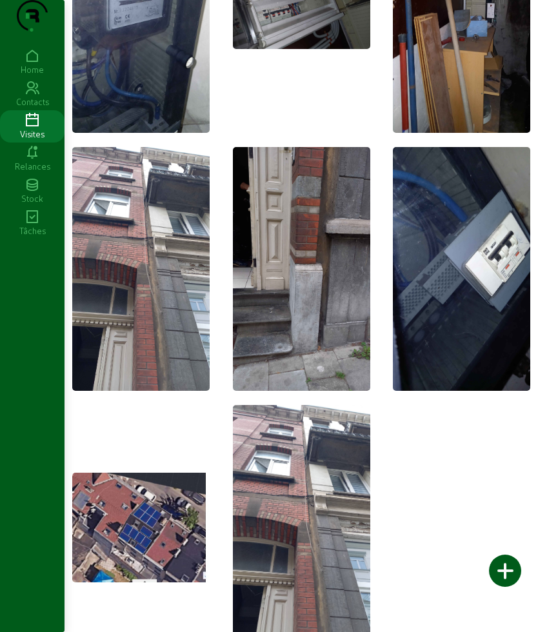
scroll to position [1209, 0]
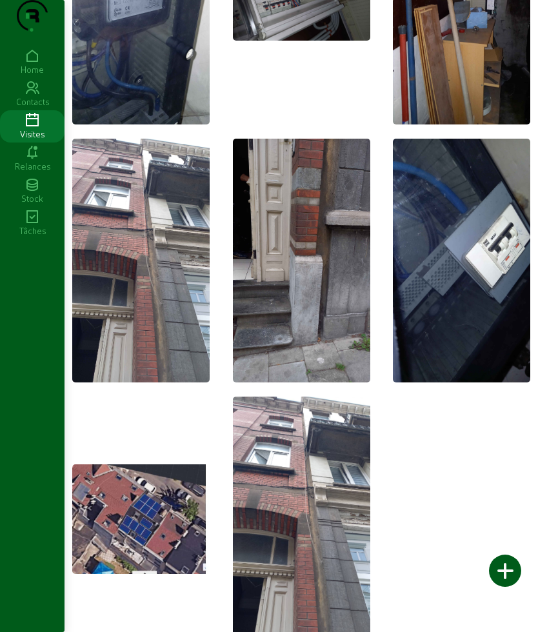
click at [177, 264] on img at bounding box center [140, 261] width 137 height 244
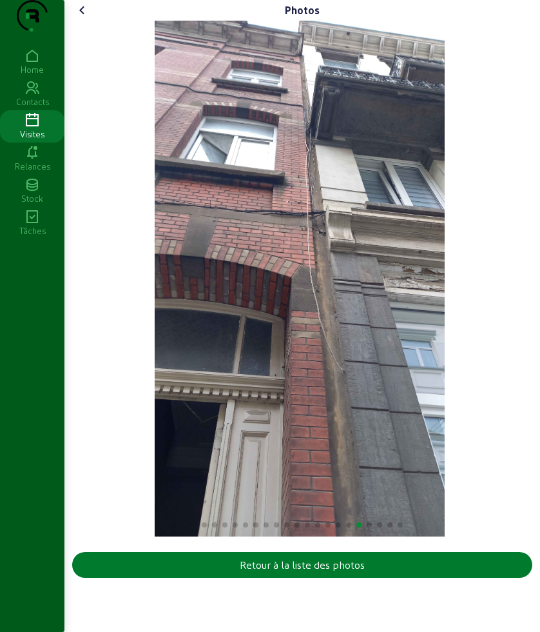
click at [426, 578] on button "Retour à la liste des photos" at bounding box center [302, 565] width 460 height 26
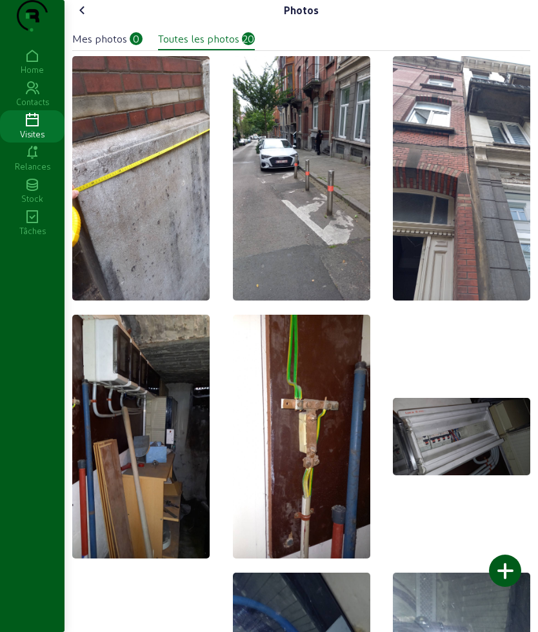
click at [89, 18] on icon at bounding box center [82, 10] width 15 height 15
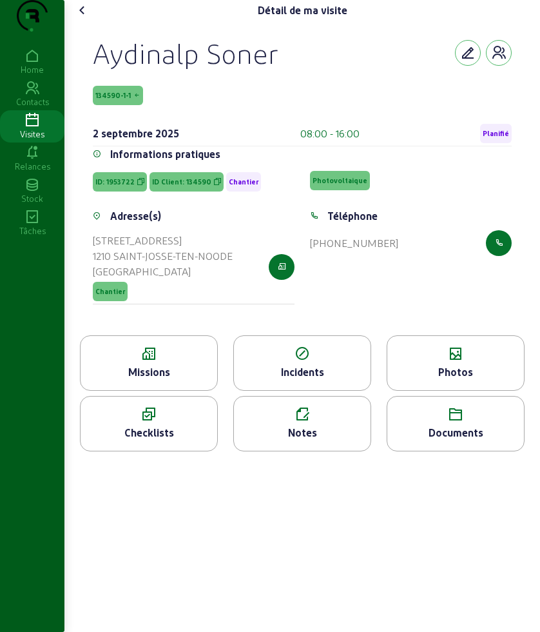
click at [154, 362] on icon at bounding box center [149, 353] width 137 height 15
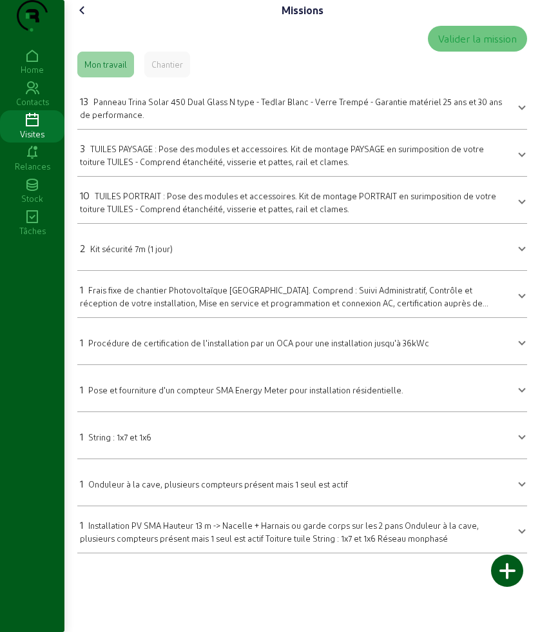
click at [382, 543] on span "Installation PV SMA Hauteur 13 m -> Nacelle + Harnais ou garde corps sur les 2 …" at bounding box center [279, 531] width 399 height 23
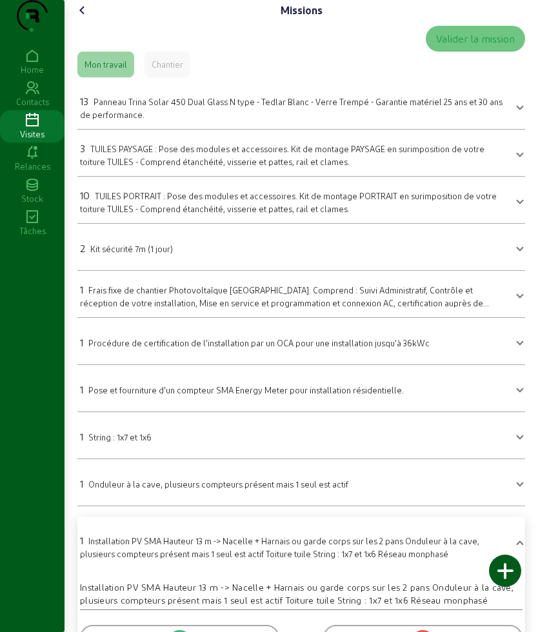
click at [81, 21] on cam-font-icon at bounding box center [82, 10] width 21 height 21
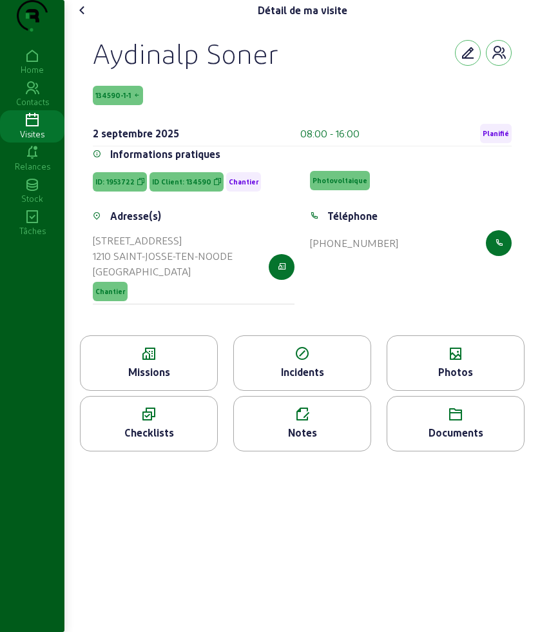
click at [446, 362] on icon at bounding box center [455, 353] width 137 height 15
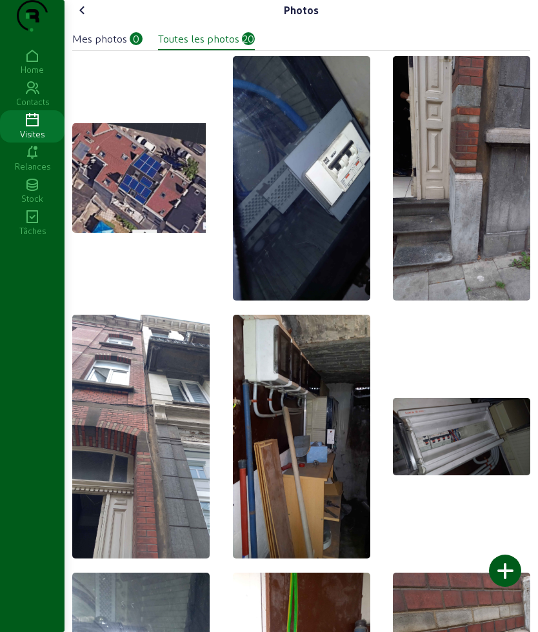
click at [81, 18] on icon at bounding box center [82, 10] width 15 height 15
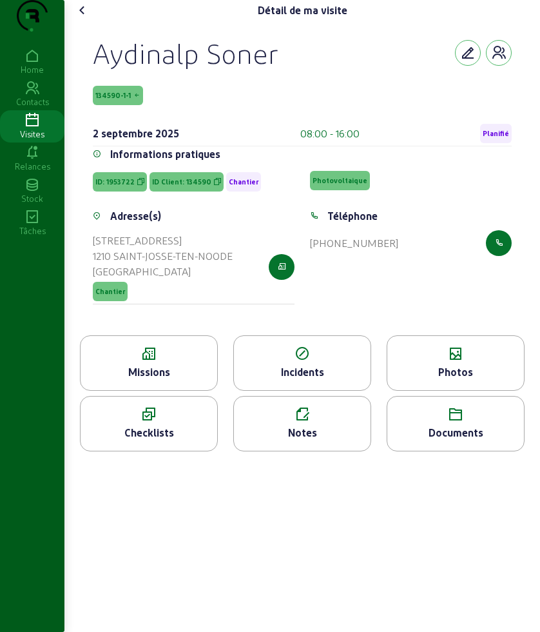
click at [81, 18] on icon at bounding box center [82, 10] width 15 height 15
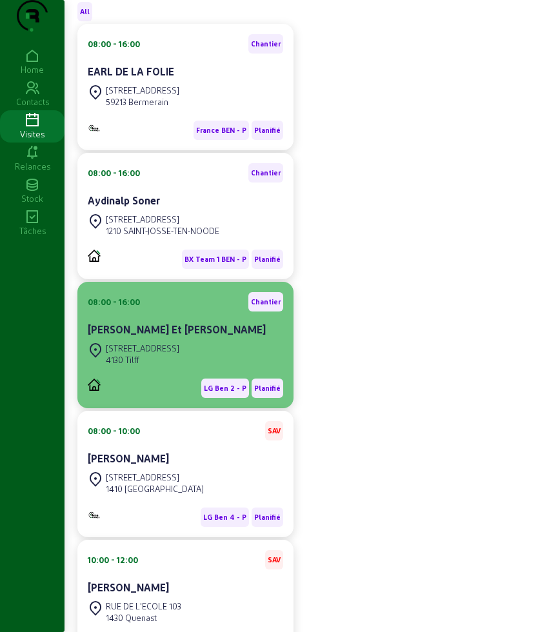
scroll to position [161, 0]
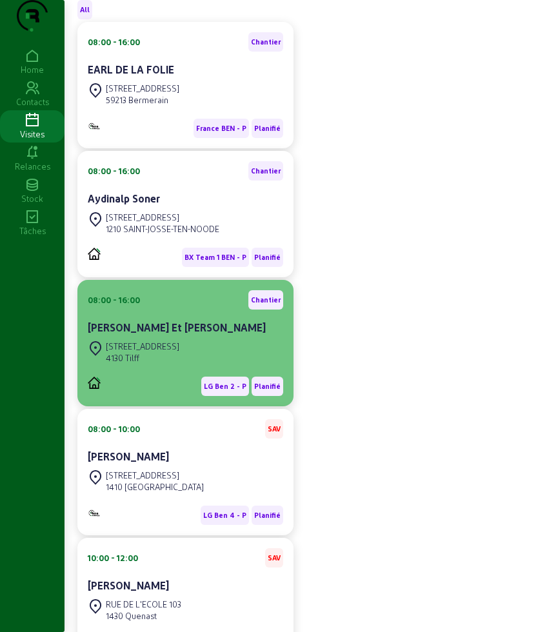
click at [192, 366] on div "[STREET_ADDRESS]" at bounding box center [185, 352] width 195 height 28
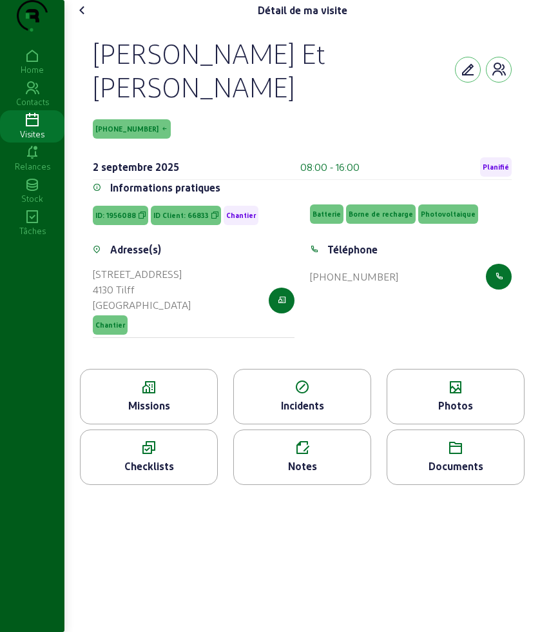
click at [162, 421] on div "Missions" at bounding box center [149, 396] width 138 height 55
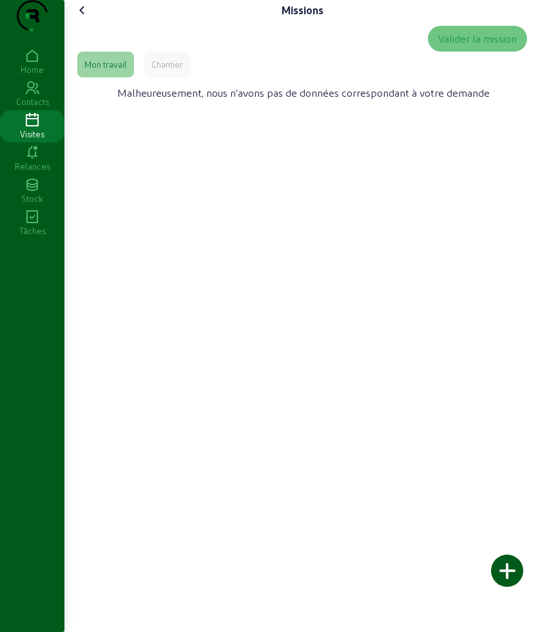
click at [163, 77] on div "Chantier" at bounding box center [167, 65] width 46 height 26
click at [81, 18] on icon at bounding box center [82, 10] width 15 height 15
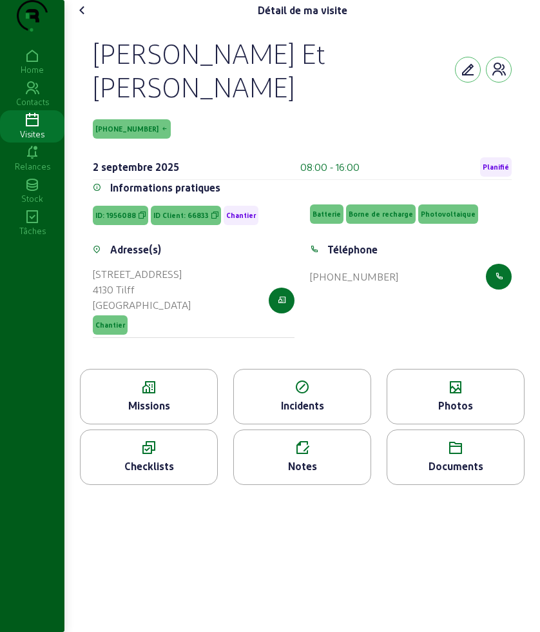
click at [476, 395] on icon at bounding box center [455, 387] width 137 height 15
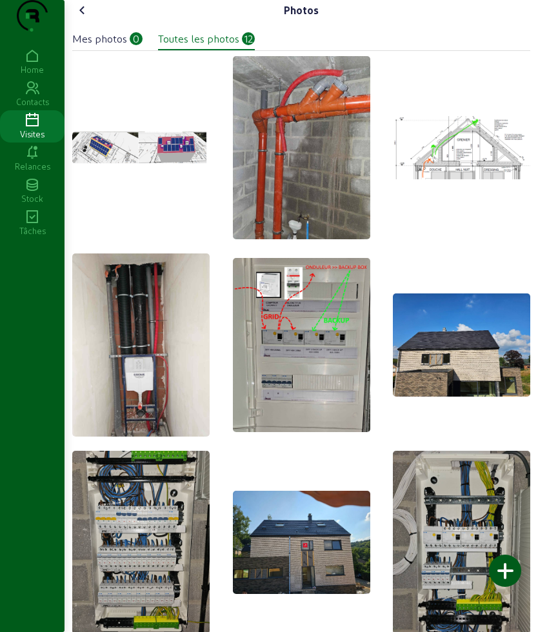
click at [77, 21] on cam-font-icon at bounding box center [82, 10] width 21 height 21
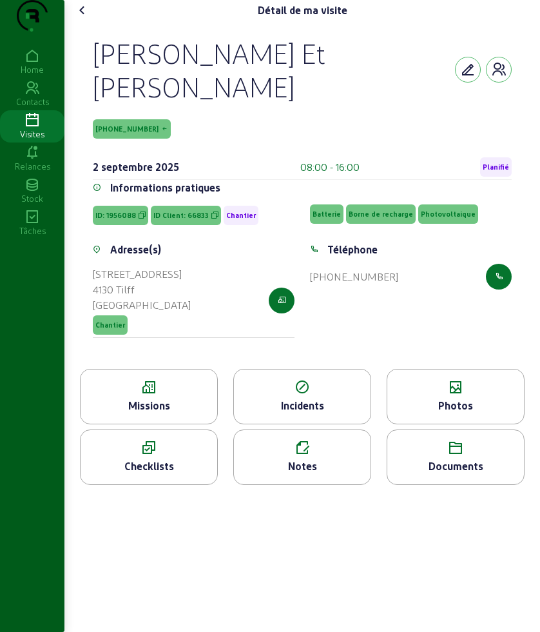
click at [83, 18] on icon at bounding box center [82, 10] width 15 height 15
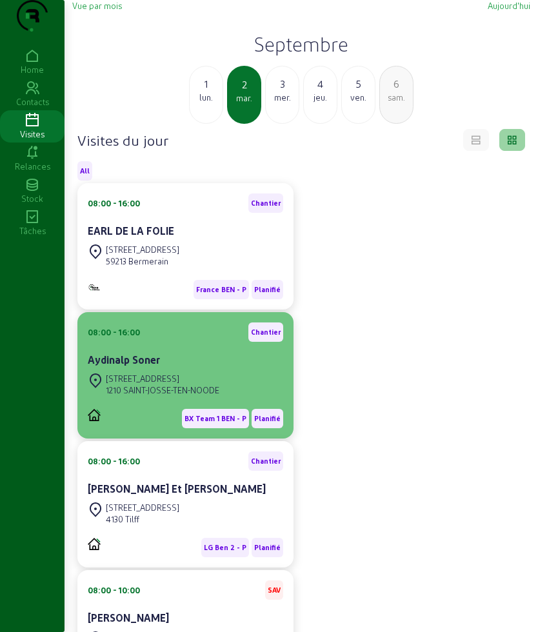
click at [171, 384] on div "[STREET_ADDRESS]" at bounding box center [162, 379] width 113 height 12
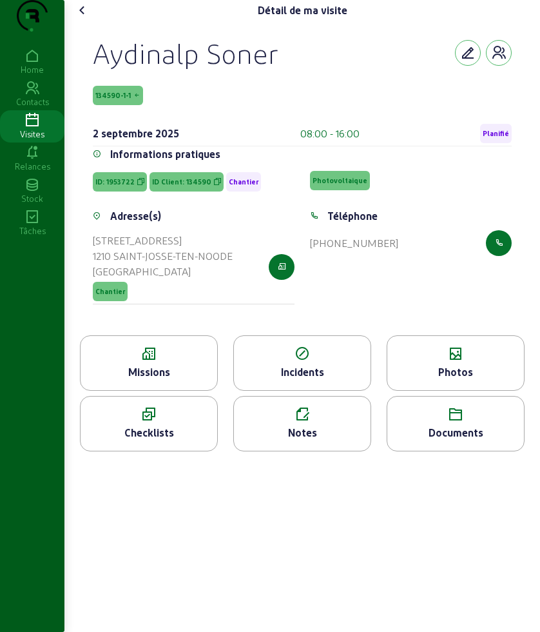
click at [162, 362] on icon at bounding box center [149, 353] width 137 height 15
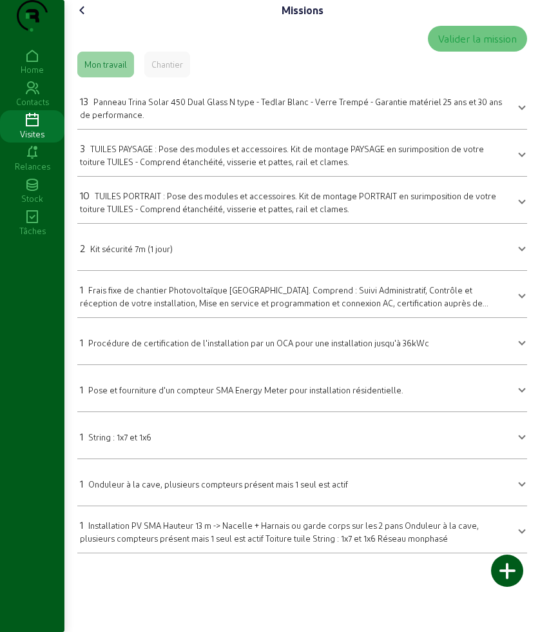
click at [84, 18] on icon at bounding box center [82, 10] width 15 height 15
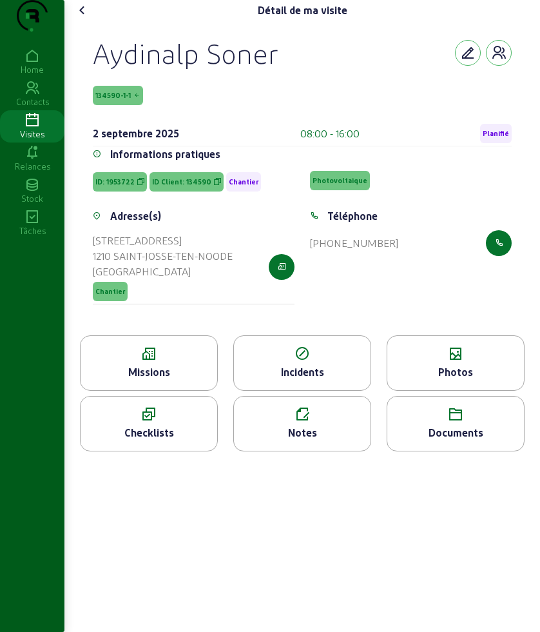
click at [93, 21] on cam-font-icon at bounding box center [82, 10] width 21 height 21
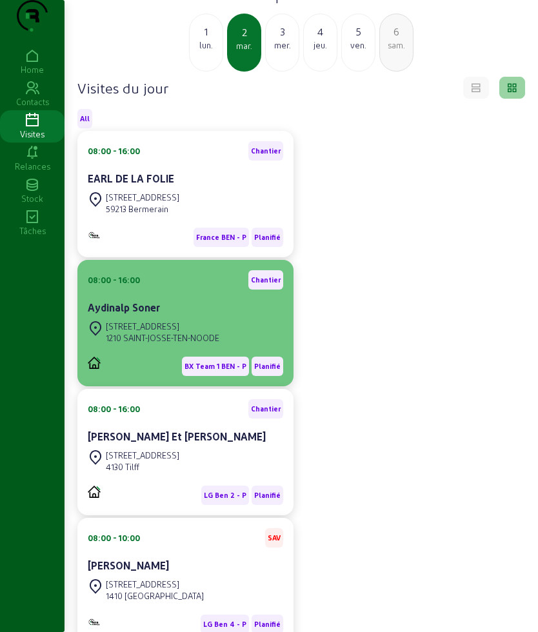
scroll to position [81, 0]
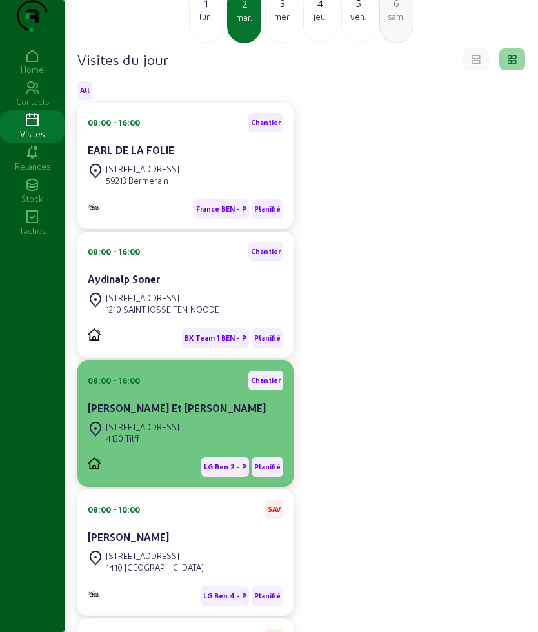
click at [183, 447] on div "[STREET_ADDRESS]" at bounding box center [185, 432] width 195 height 28
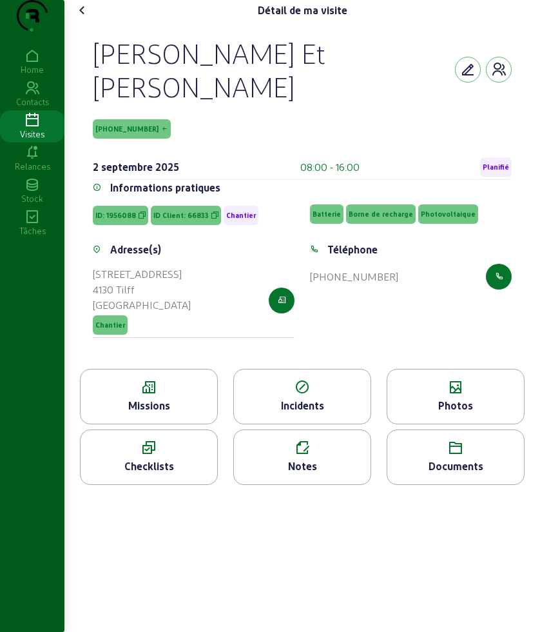
drag, startPoint x: 93, startPoint y: 62, endPoint x: 222, endPoint y: 140, distance: 150.2
click at [222, 140] on div "[PERSON_NAME] Et [PERSON_NAME] [PHONE_NUMBER] [DATE] 08:00 - 16:00 Planifié Inf…" at bounding box center [302, 195] width 450 height 348
copy div "[PERSON_NAME] Et [PERSON_NAME] [PHONE_NUMBER]"
click at [144, 421] on div "Missions" at bounding box center [149, 396] width 138 height 55
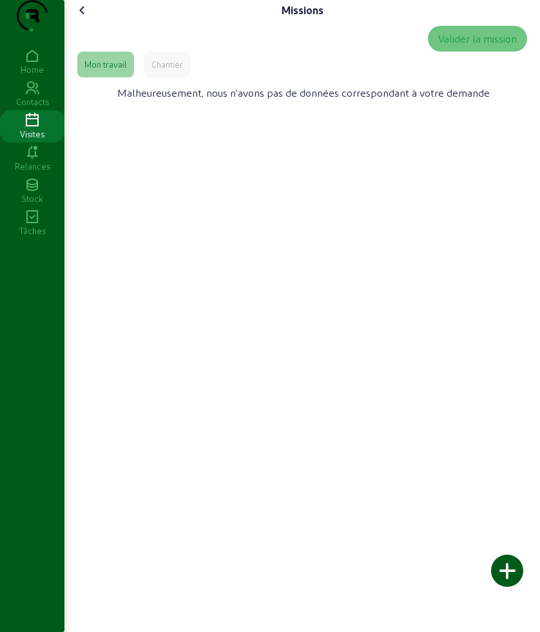
drag, startPoint x: 179, startPoint y: 97, endPoint x: 171, endPoint y: 92, distance: 8.8
click at [171, 77] on div "Chantier" at bounding box center [167, 65] width 46 height 26
click at [90, 18] on icon at bounding box center [82, 10] width 15 height 15
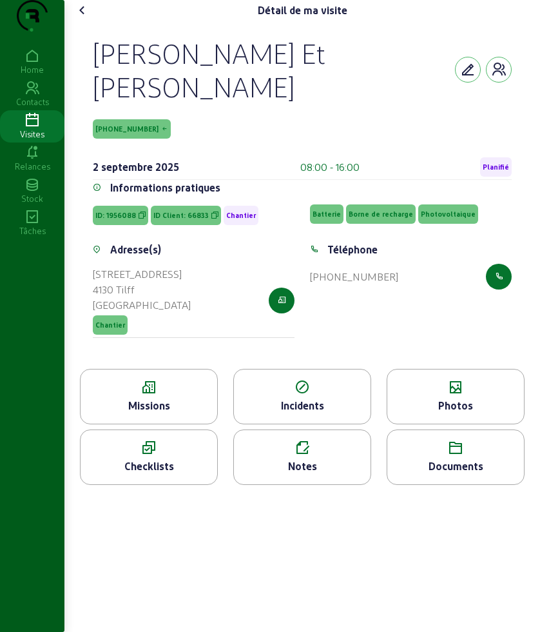
click at [90, 18] on icon at bounding box center [82, 10] width 15 height 15
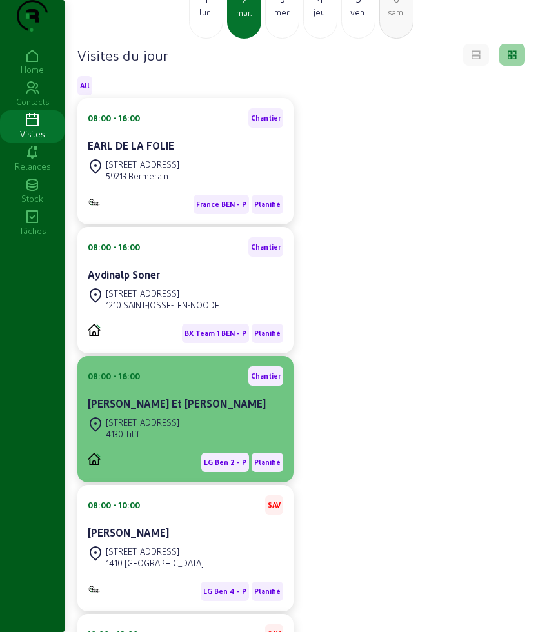
scroll to position [161, 0]
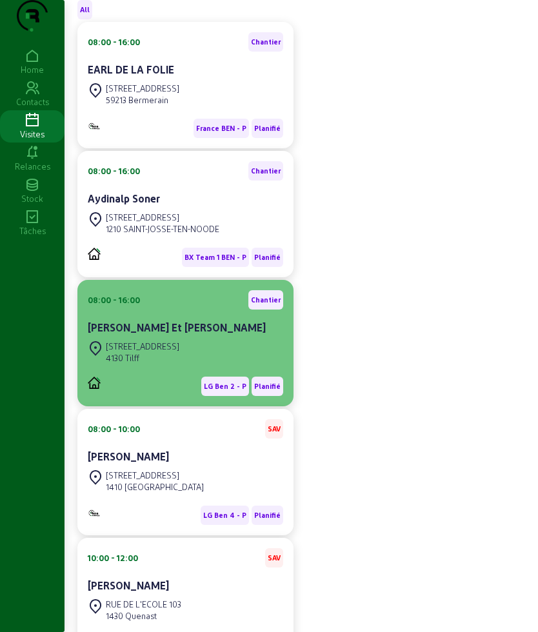
click at [179, 481] on div "[STREET_ADDRESS]" at bounding box center [155, 475] width 98 height 12
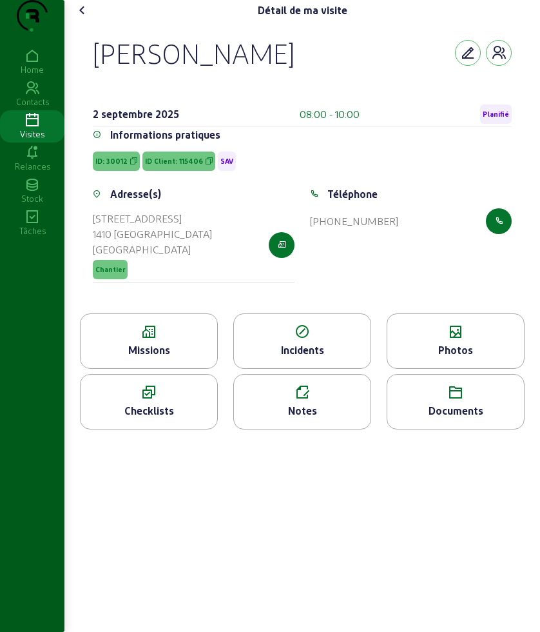
click at [159, 358] on div "Missions" at bounding box center [149, 349] width 137 height 15
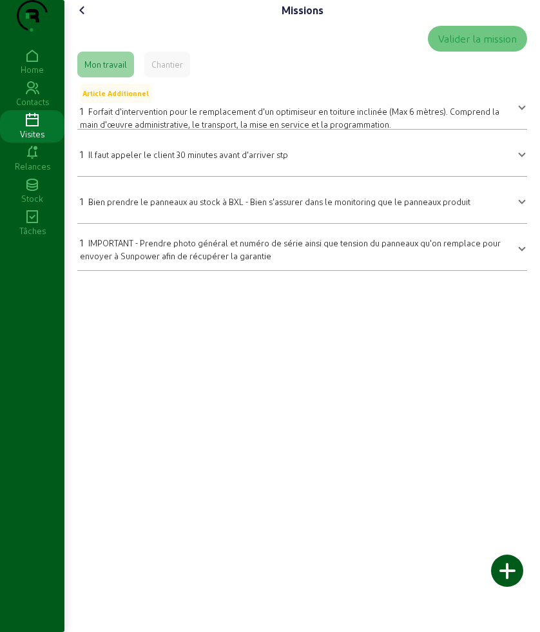
click at [84, 18] on icon at bounding box center [82, 10] width 15 height 15
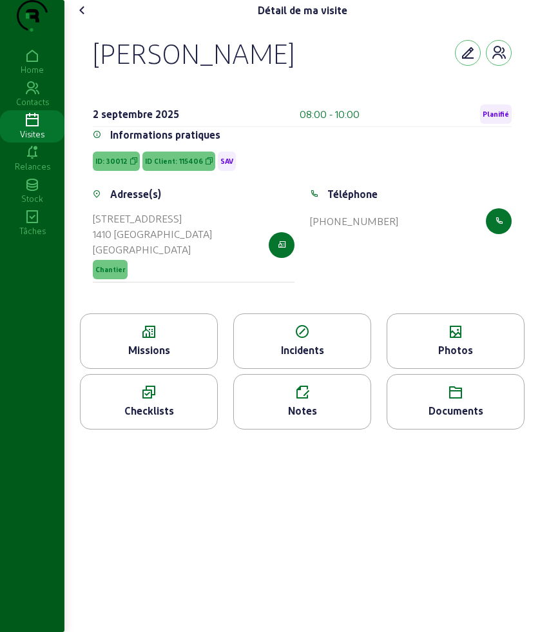
click at [456, 358] on div "Photos" at bounding box center [455, 349] width 137 height 15
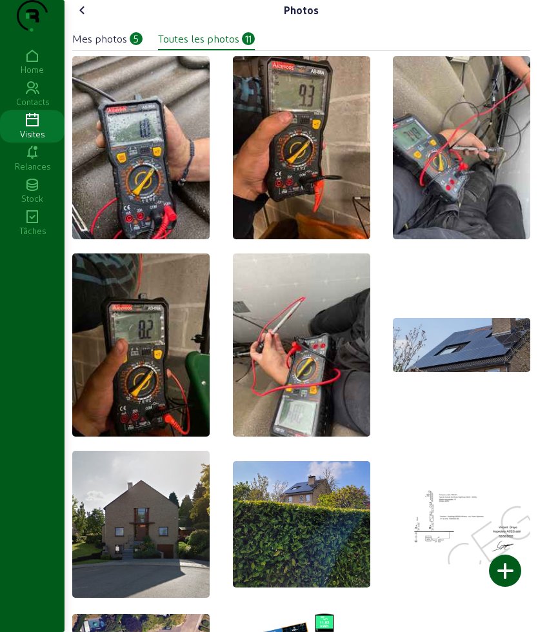
click at [84, 21] on cam-font-icon at bounding box center [82, 10] width 21 height 21
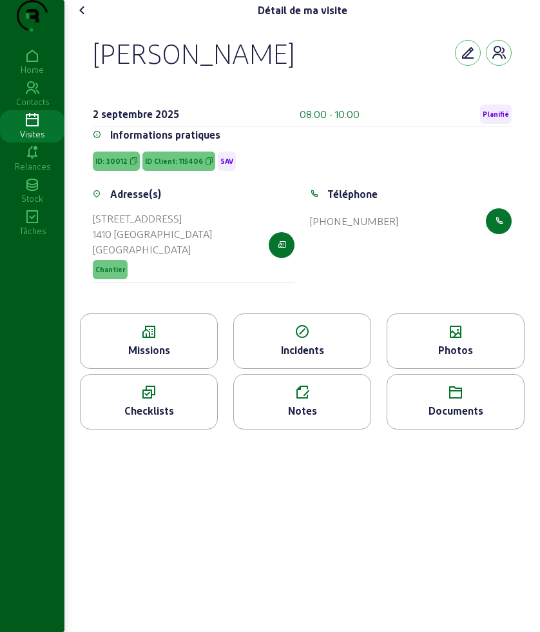
click at [125, 358] on div "Missions" at bounding box center [149, 349] width 137 height 15
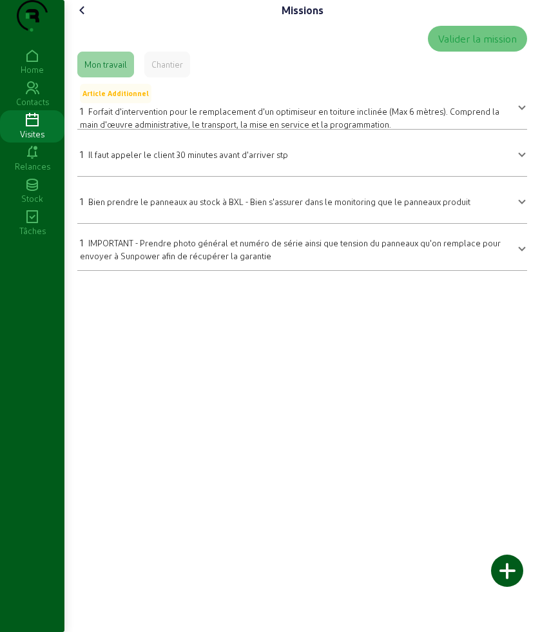
click at [86, 18] on icon at bounding box center [82, 10] width 15 height 15
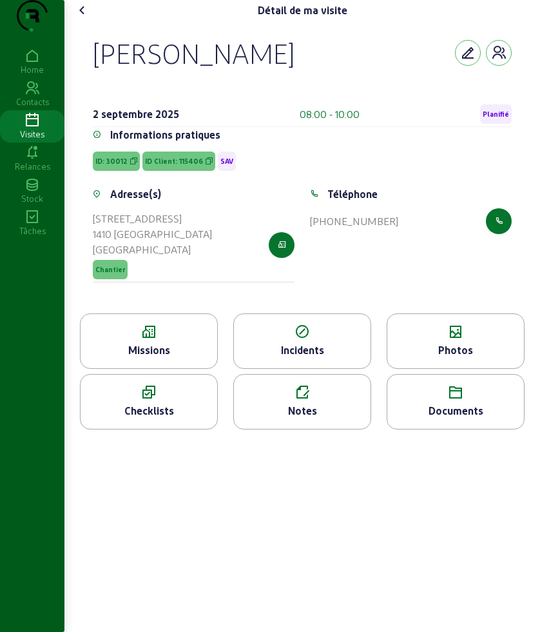
click at [86, 18] on icon at bounding box center [82, 10] width 15 height 15
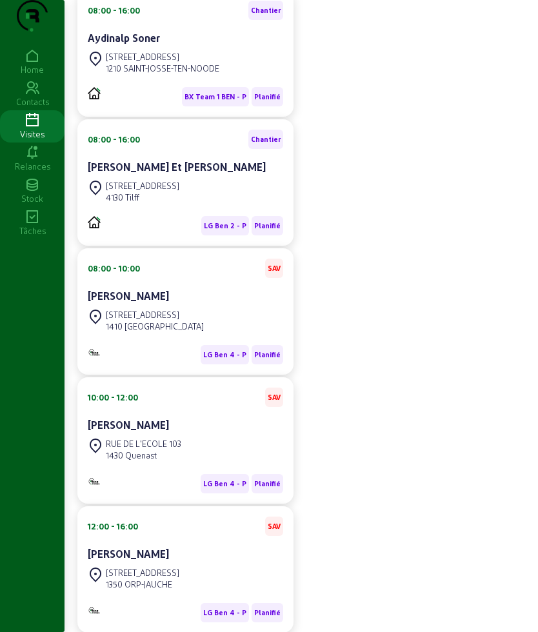
scroll to position [322, 0]
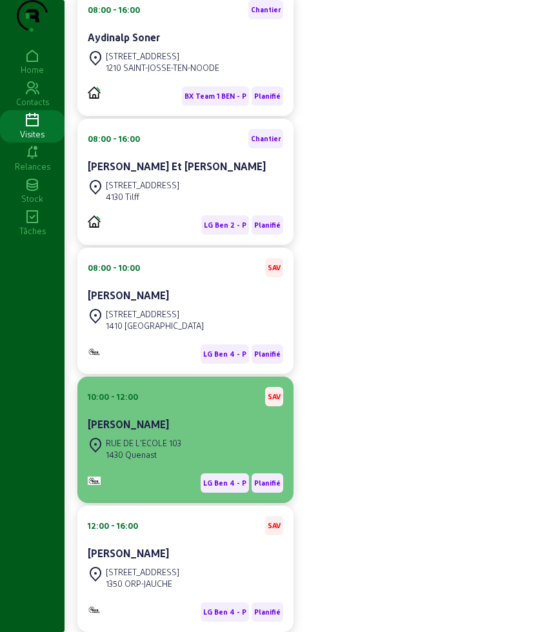
click at [192, 463] on div "RUE DE L'ECOLE 103 1430 Quenast" at bounding box center [185, 449] width 195 height 28
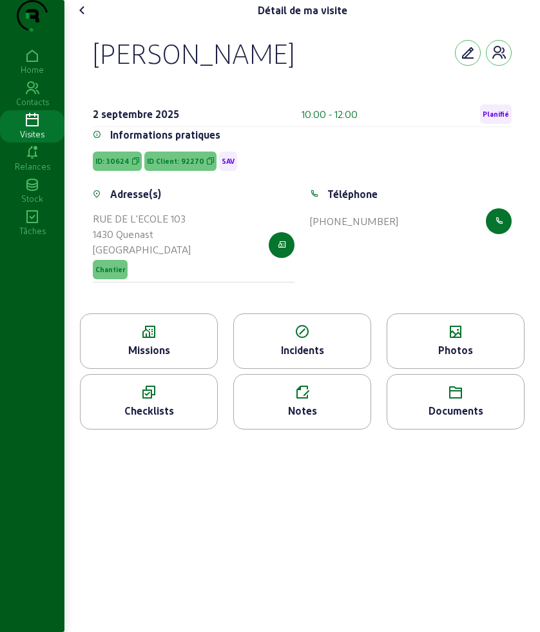
click at [173, 349] on div "Missions" at bounding box center [149, 340] width 138 height 55
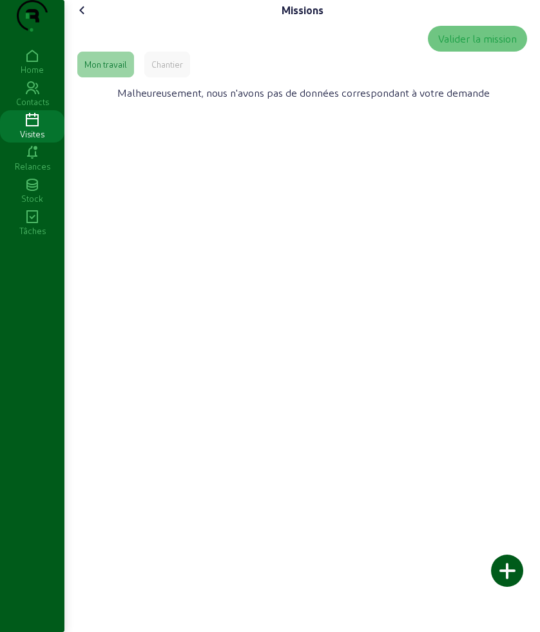
click at [188, 77] on div "Chantier" at bounding box center [167, 65] width 46 height 26
click at [84, 18] on icon at bounding box center [82, 10] width 15 height 15
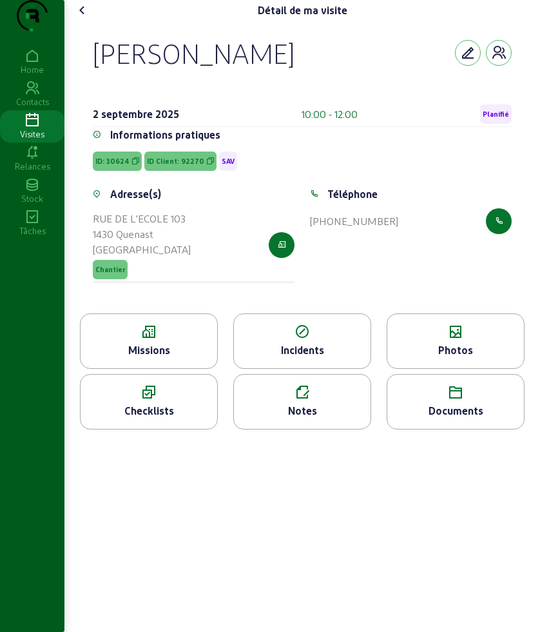
click at [436, 340] on icon at bounding box center [455, 331] width 137 height 15
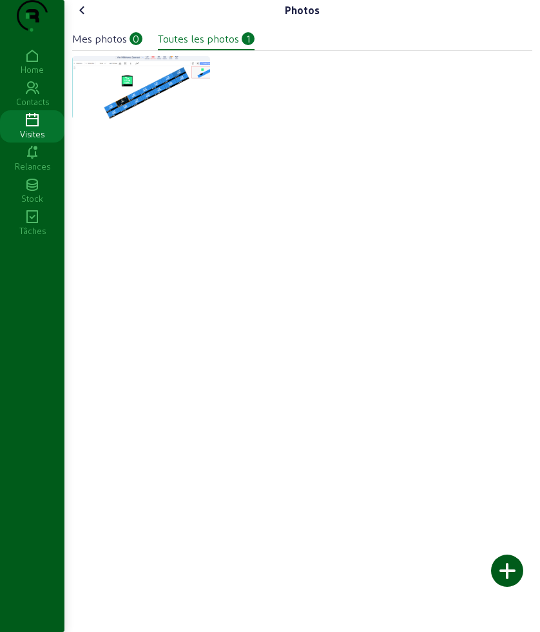
click at [86, 18] on icon at bounding box center [82, 10] width 15 height 15
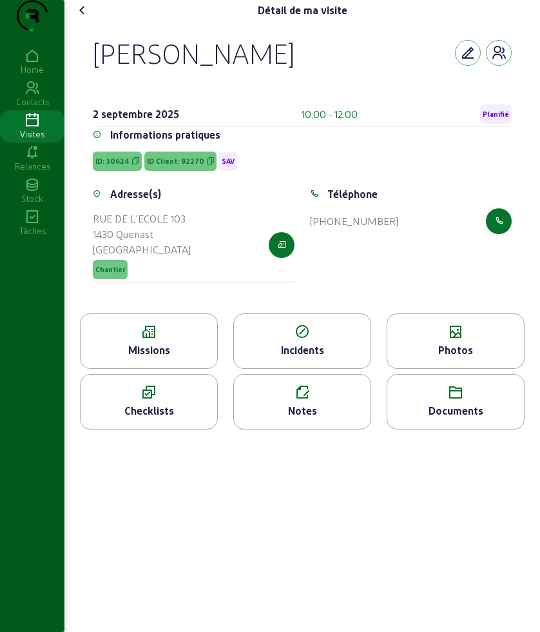
click at [86, 18] on icon at bounding box center [82, 10] width 15 height 15
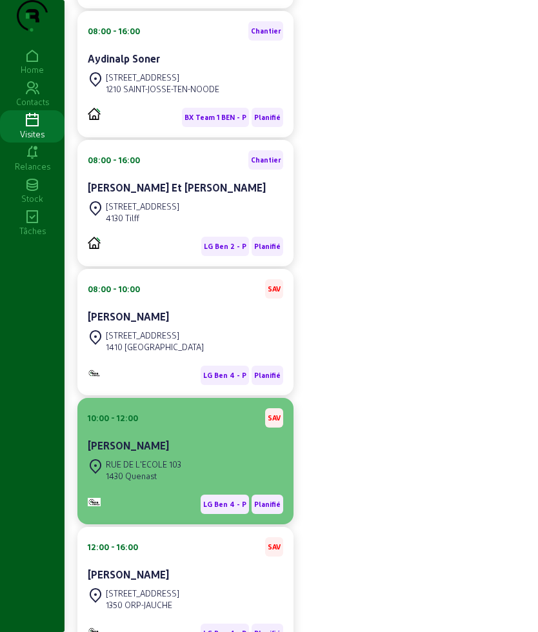
scroll to position [322, 0]
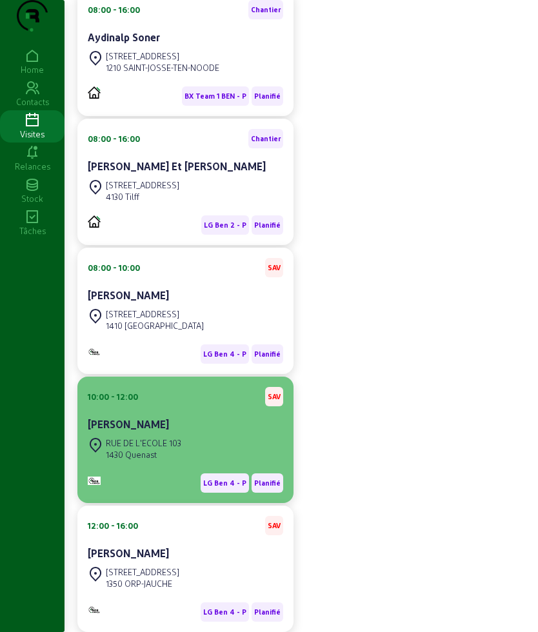
click at [181, 435] on div "[PERSON_NAME]" at bounding box center [185, 425] width 195 height 18
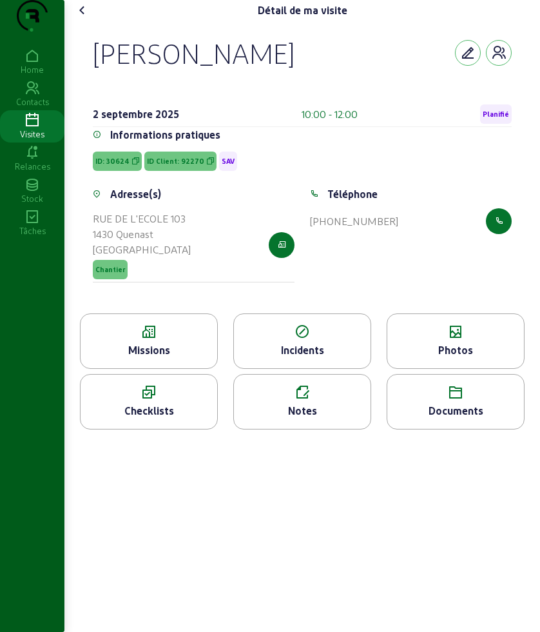
click at [184, 340] on icon at bounding box center [149, 331] width 137 height 15
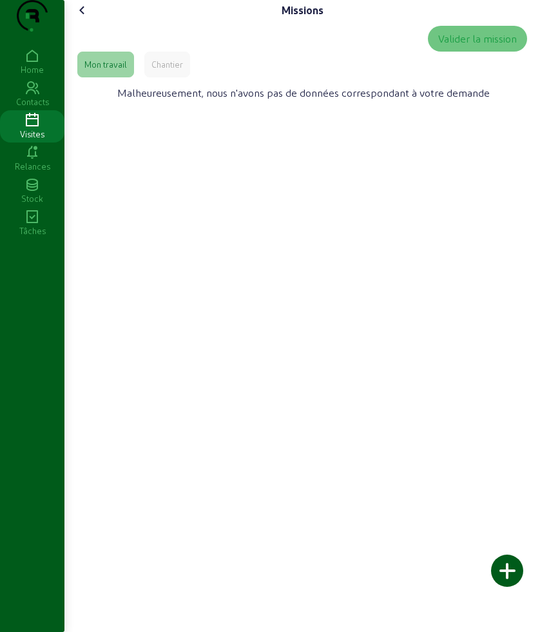
click at [84, 18] on icon at bounding box center [82, 10] width 15 height 15
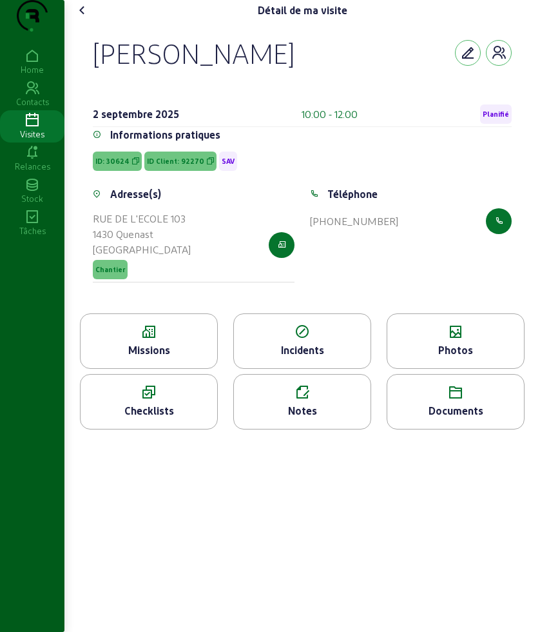
drag, startPoint x: 91, startPoint y: 81, endPoint x: 403, endPoint y: 110, distance: 313.4
click at [403, 110] on div "[PERSON_NAME] [DATE] 10:00 - 12:00 Planifié Informations pratiques ID: 30624 ID…" at bounding box center [302, 167] width 450 height 293
copy div "[PERSON_NAME]"
click at [467, 340] on icon at bounding box center [455, 331] width 137 height 15
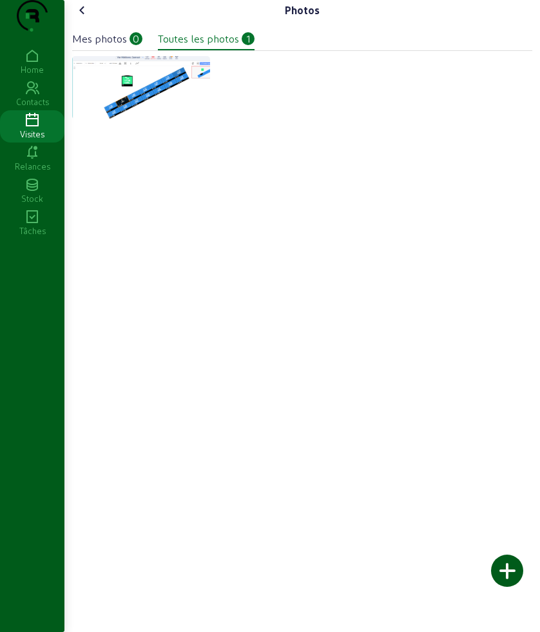
click at [79, 18] on icon at bounding box center [82, 10] width 15 height 15
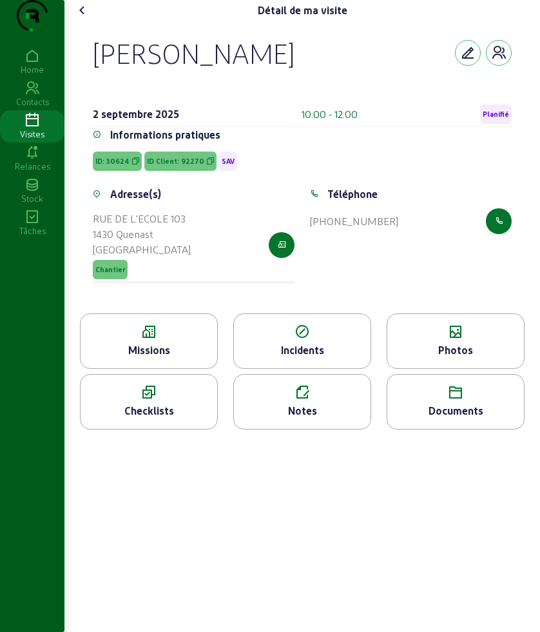
click at [130, 369] on div "Missions" at bounding box center [149, 340] width 138 height 55
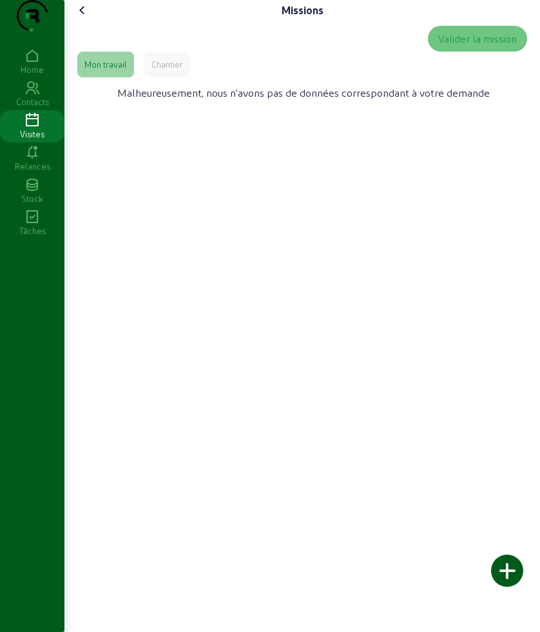
click at [84, 21] on cam-font-icon at bounding box center [82, 10] width 21 height 21
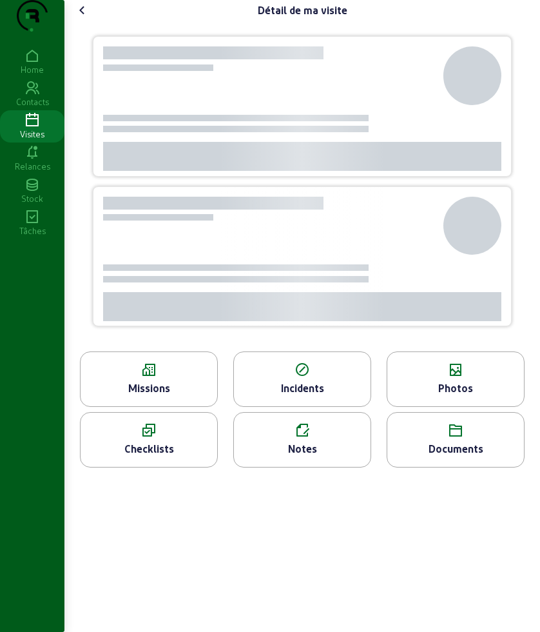
click at [84, 21] on cam-font-icon at bounding box center [82, 10] width 21 height 21
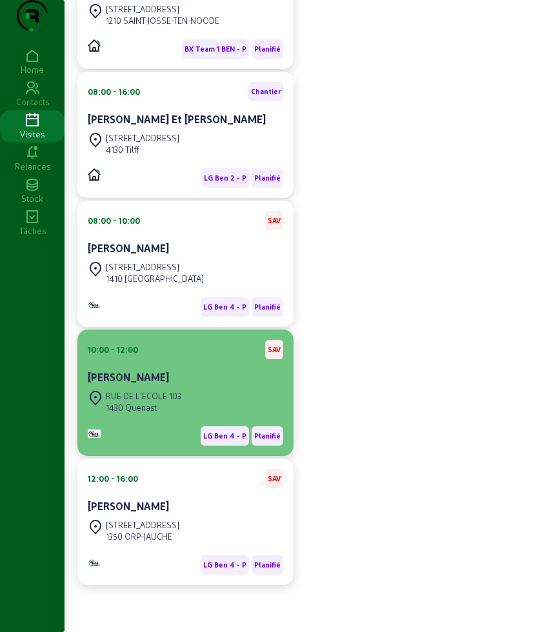
scroll to position [395, 0]
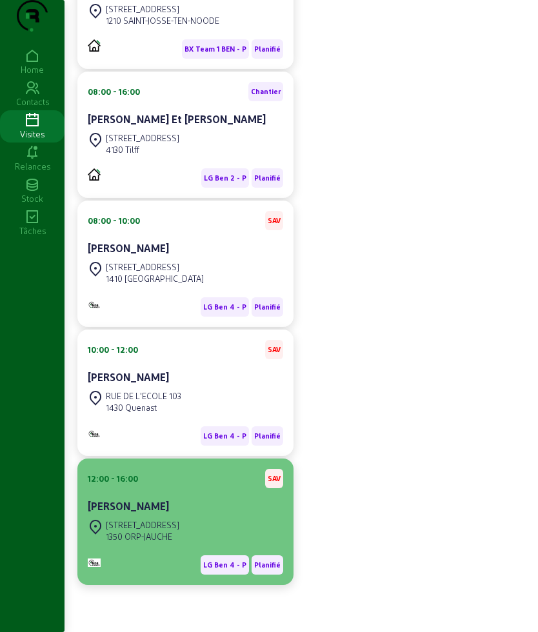
click at [168, 502] on div "[PERSON_NAME]" at bounding box center [185, 505] width 195 height 15
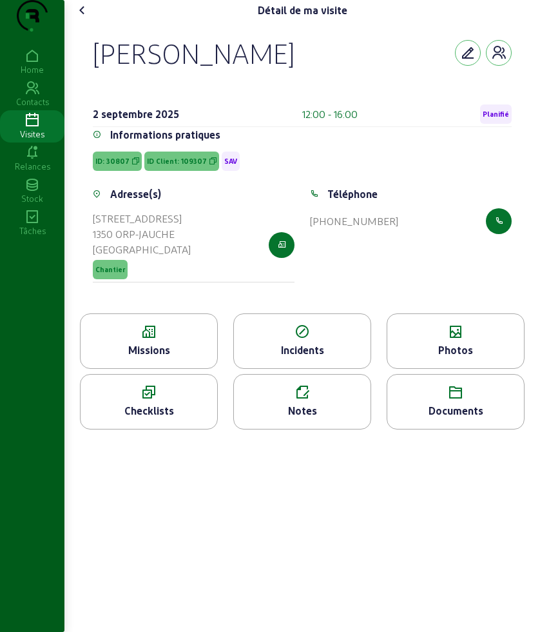
click at [162, 358] on div "Missions" at bounding box center [149, 349] width 137 height 15
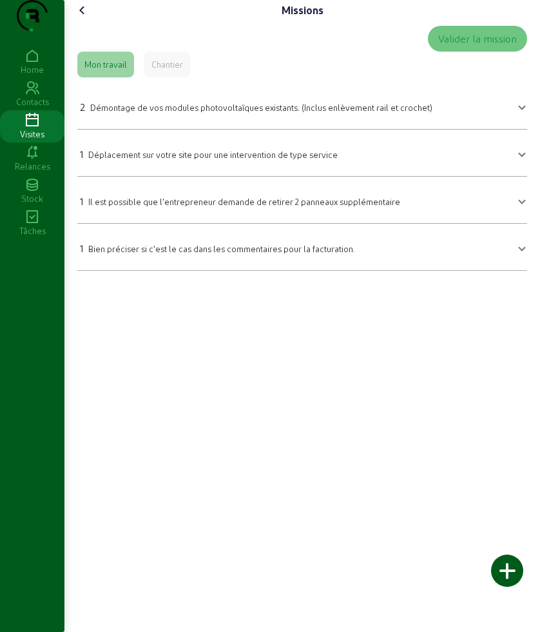
click at [81, 18] on icon at bounding box center [82, 10] width 15 height 15
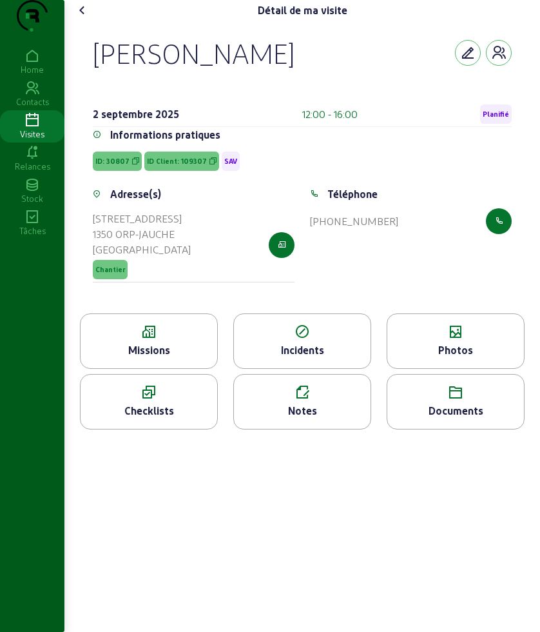
click at [453, 358] on div "Photos" at bounding box center [455, 349] width 137 height 15
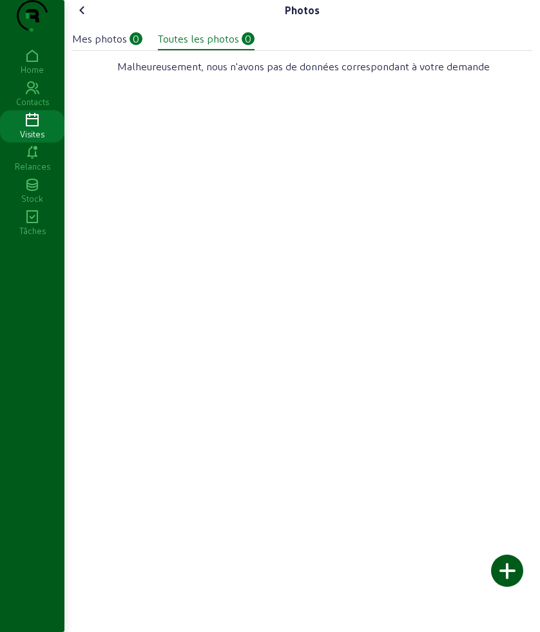
click at [82, 18] on icon at bounding box center [82, 10] width 15 height 15
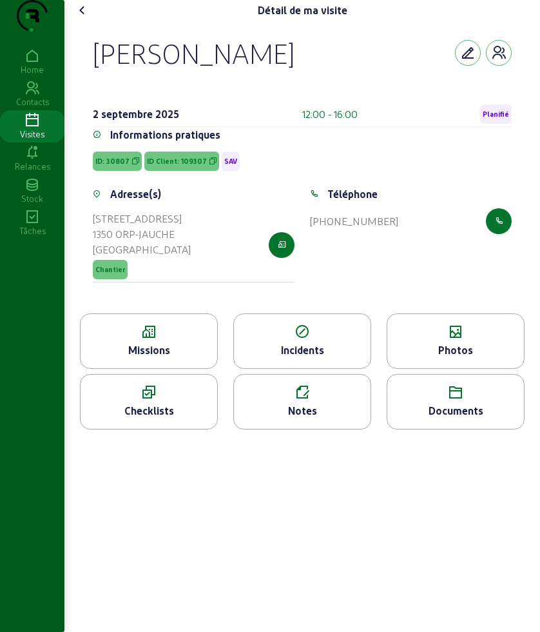
click at [166, 358] on div "Missions" at bounding box center [149, 349] width 137 height 15
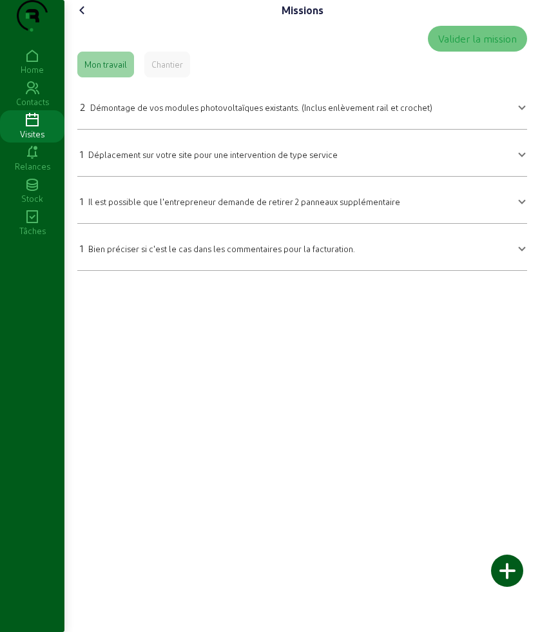
click at [86, 18] on icon at bounding box center [82, 10] width 15 height 15
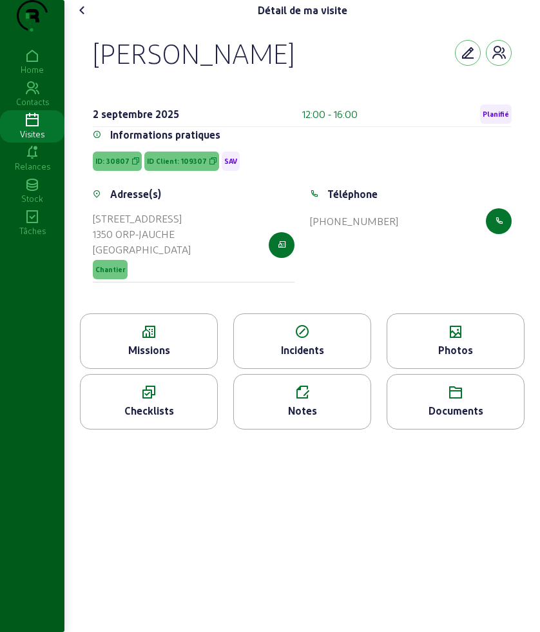
click at [483, 340] on icon at bounding box center [455, 331] width 137 height 15
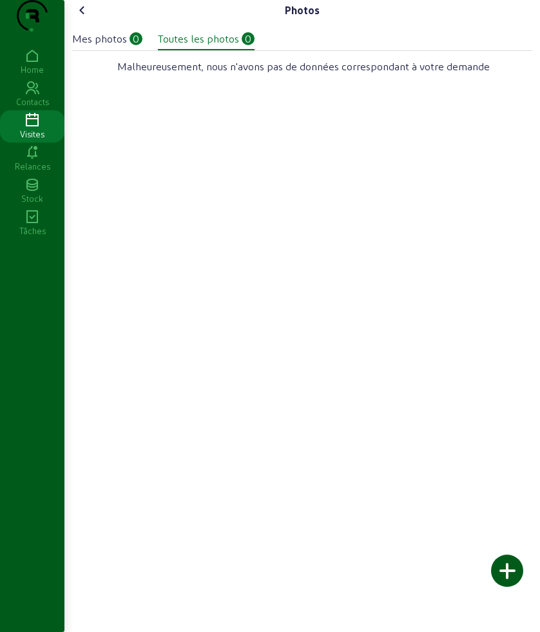
click at [73, 32] on div "Photos Mes photos 0 Toutes les photos 0 Malheureusement, nous n'avons pas de do…" at bounding box center [302, 44] width 476 height 88
click at [83, 18] on icon at bounding box center [82, 10] width 15 height 15
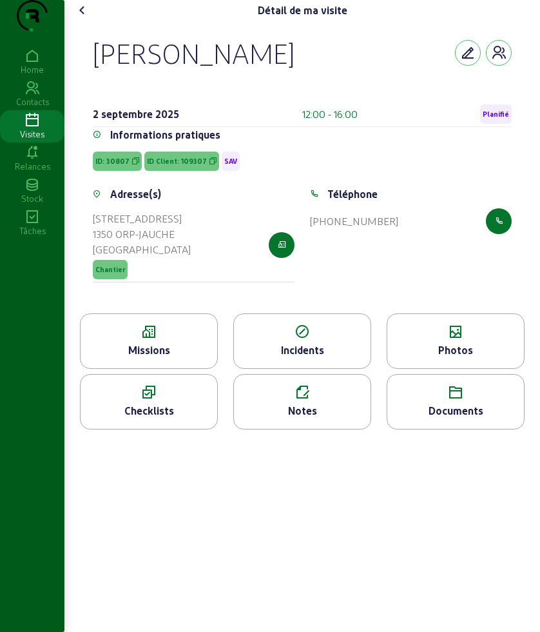
drag, startPoint x: 91, startPoint y: 78, endPoint x: 297, endPoint y: 85, distance: 206.4
click at [297, 85] on div "[PERSON_NAME] [DATE] 12:00 - 16:00 Planifié Informations pratiques ID: 30807 ID…" at bounding box center [302, 167] width 450 height 293
